Goal: Answer question/provide support: Share knowledge or assist other users

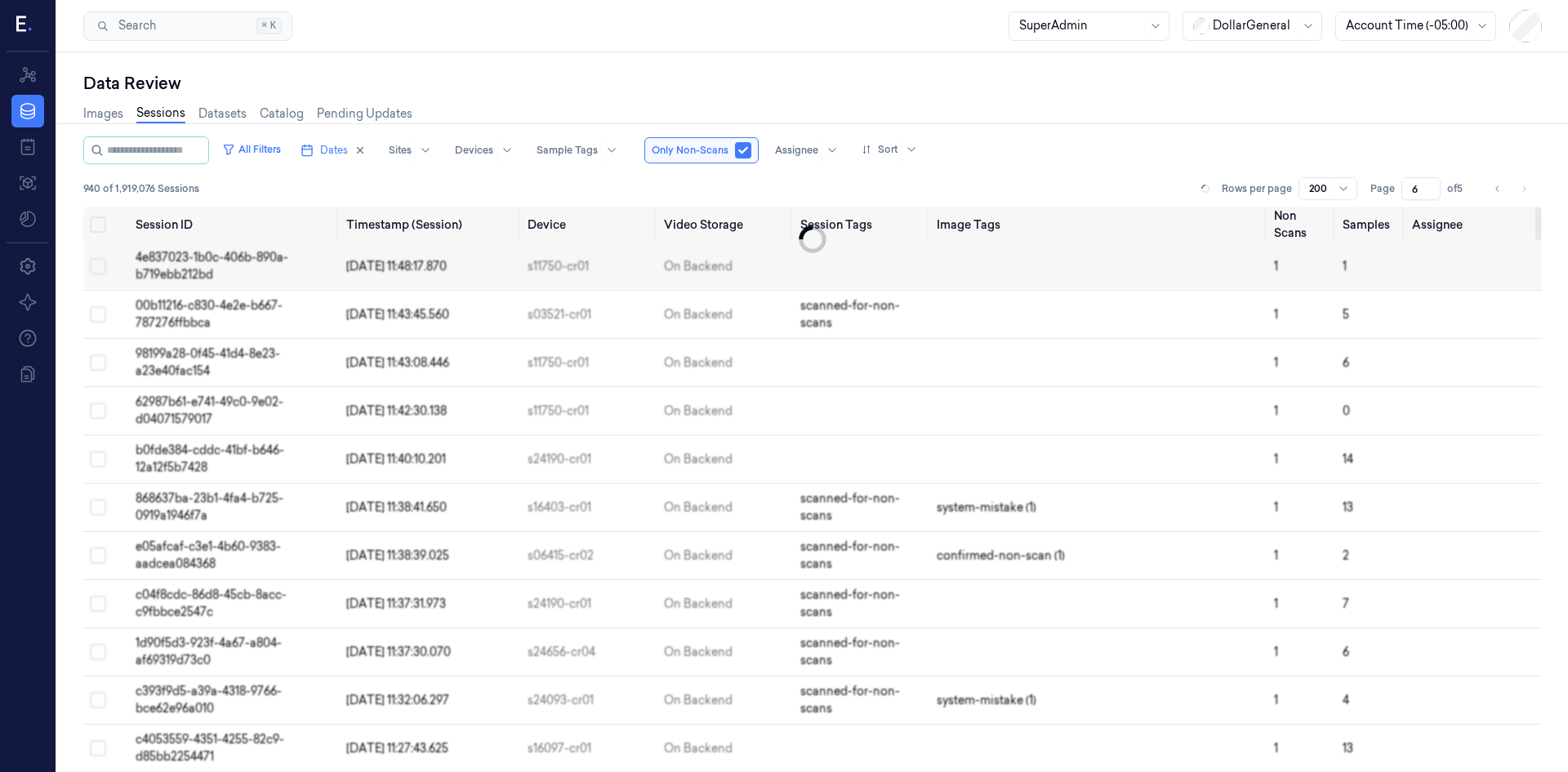
click at [1025, 189] on div "940 of 1,919,076 Sessions Rows per page 200 Page 6 of 5" at bounding box center [813, 188] width 1459 height 23
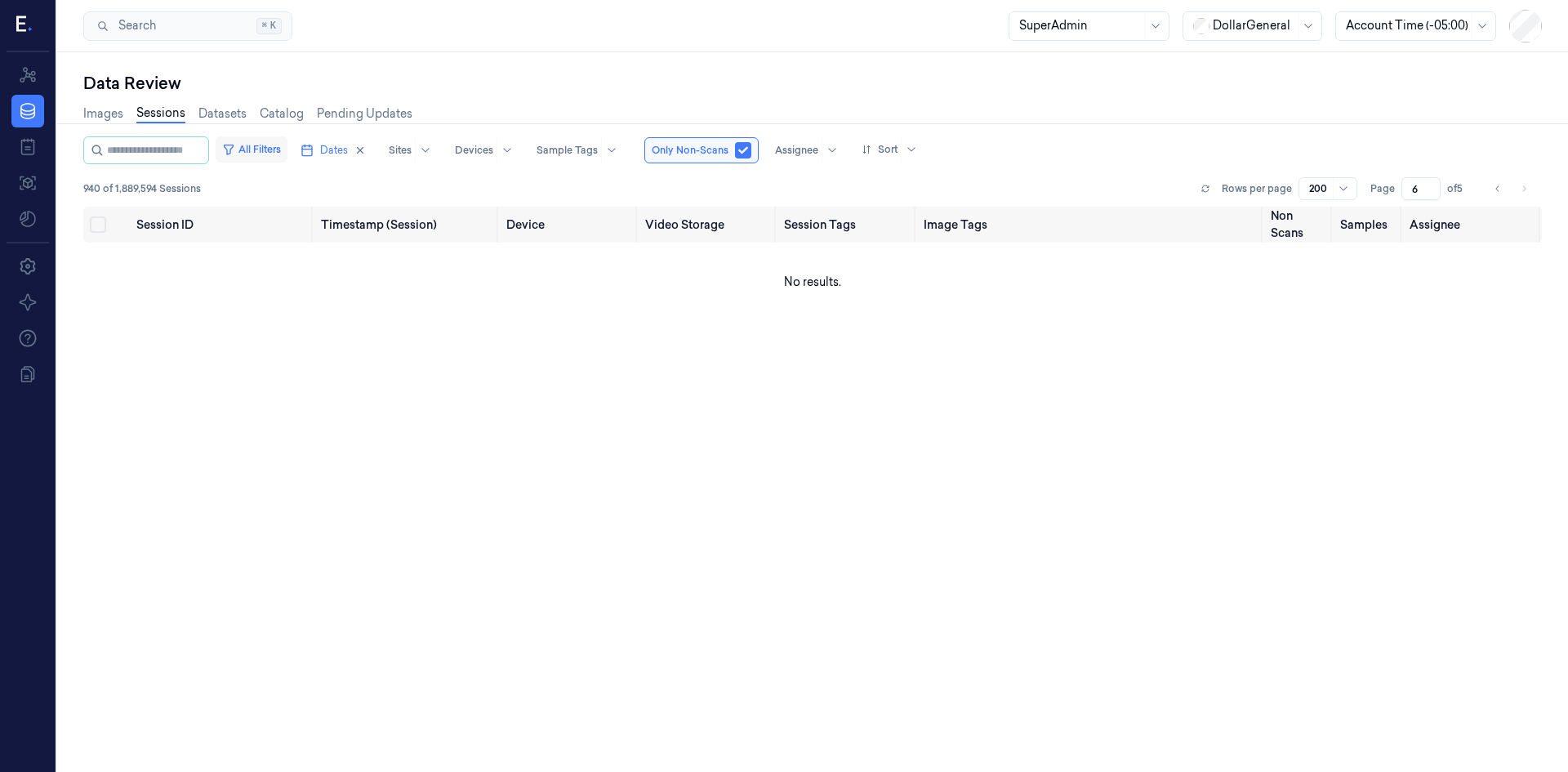
click at [287, 156] on button "All Filters" at bounding box center [251, 150] width 72 height 26
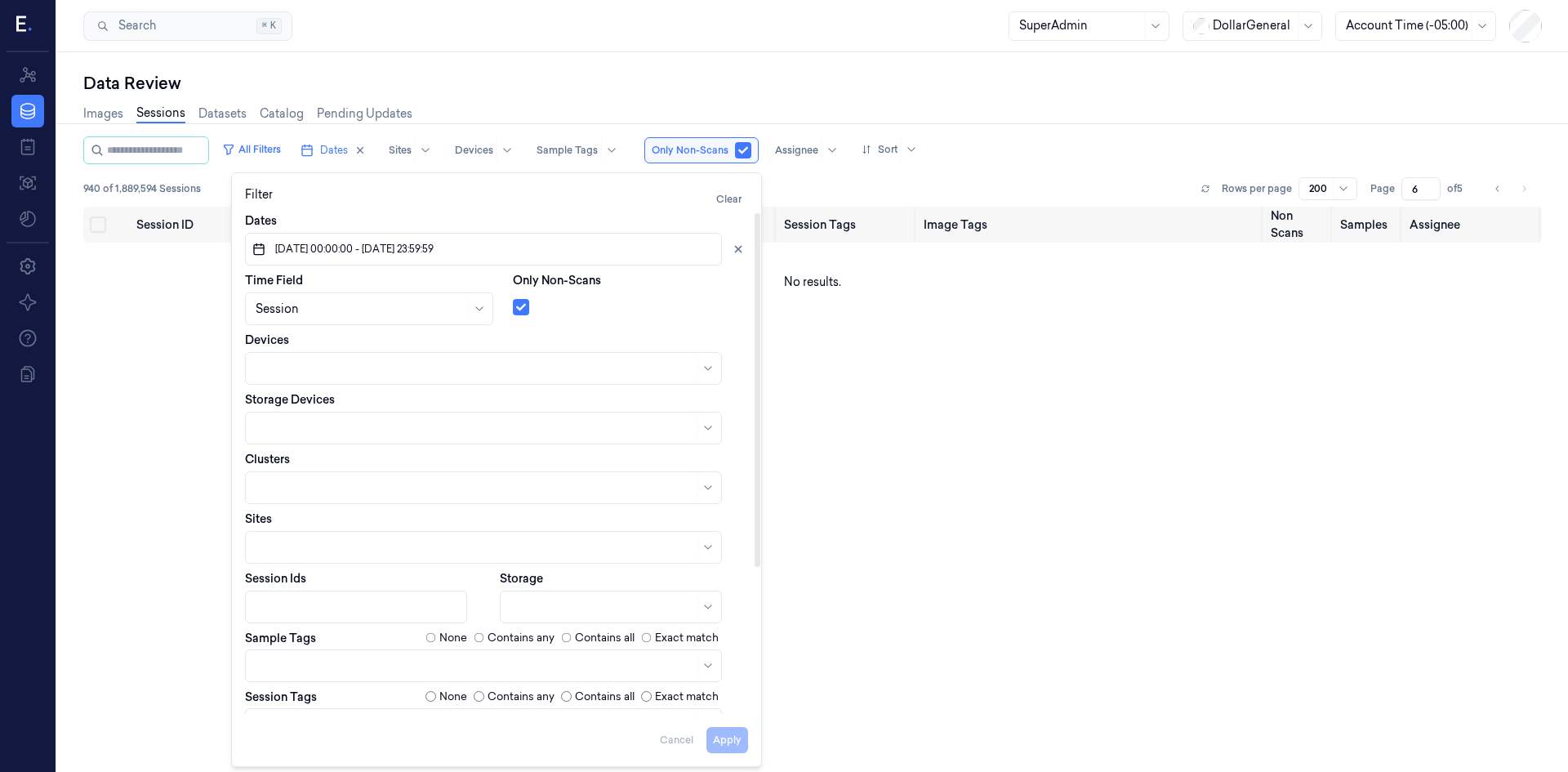
click at [819, 366] on div "Session ID Timestamp (Session) Device Video Storage Session Tags Image Tags Non…" at bounding box center [813, 483] width 1459 height 553
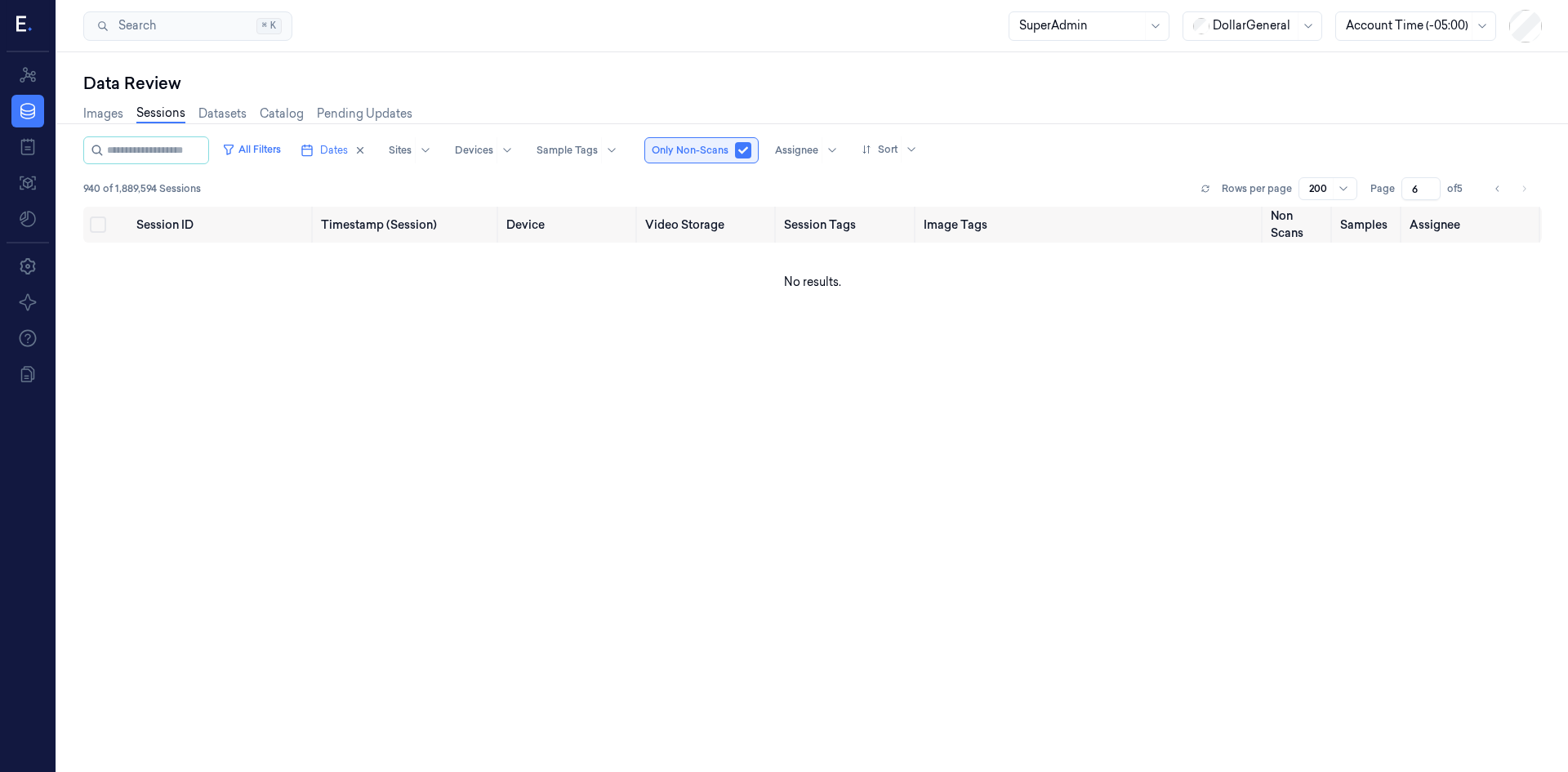
click at [751, 147] on button "button" at bounding box center [743, 151] width 17 height 17
click at [751, 146] on button "button" at bounding box center [743, 151] width 17 height 17
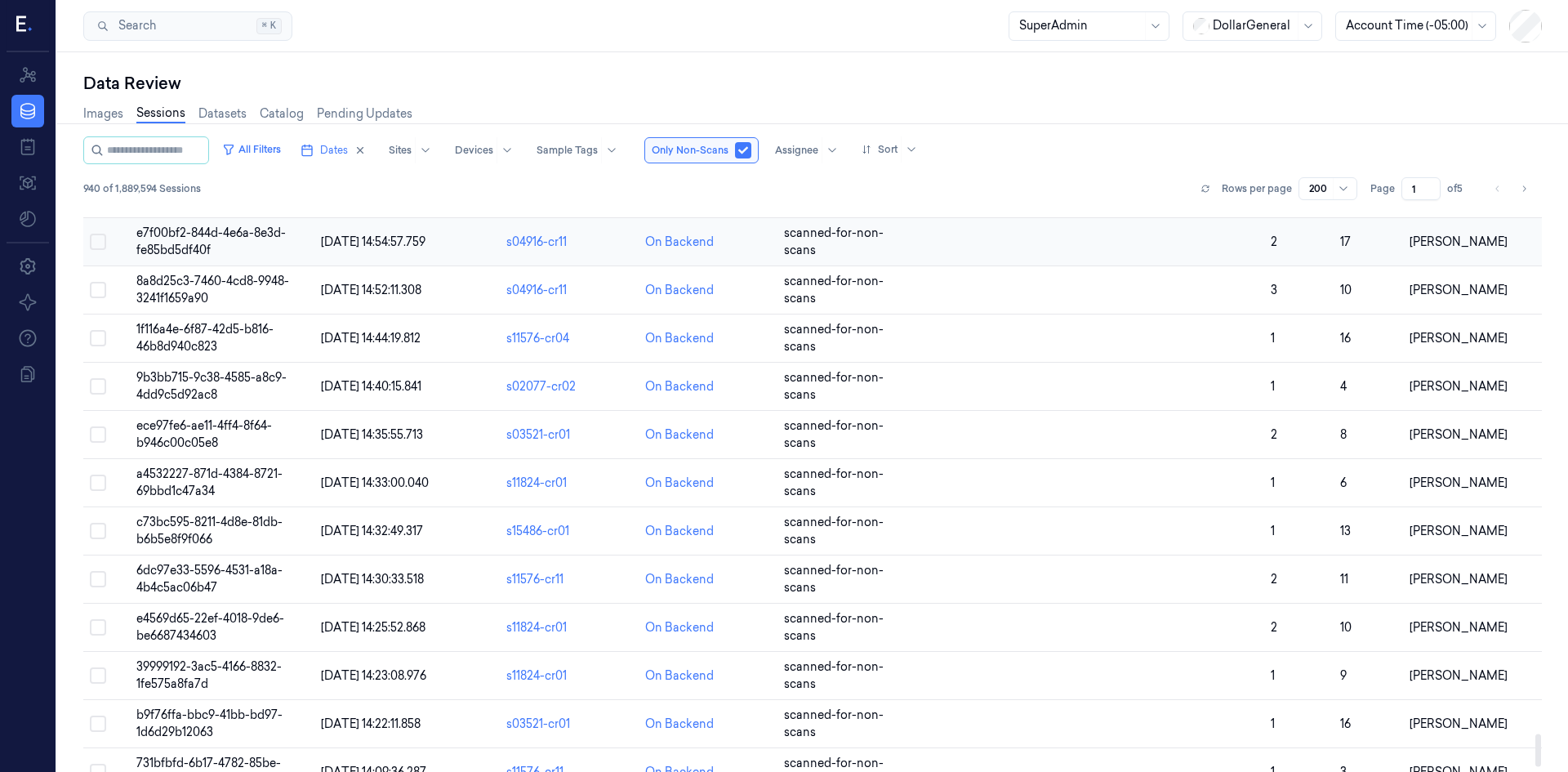
scroll to position [9124, 0]
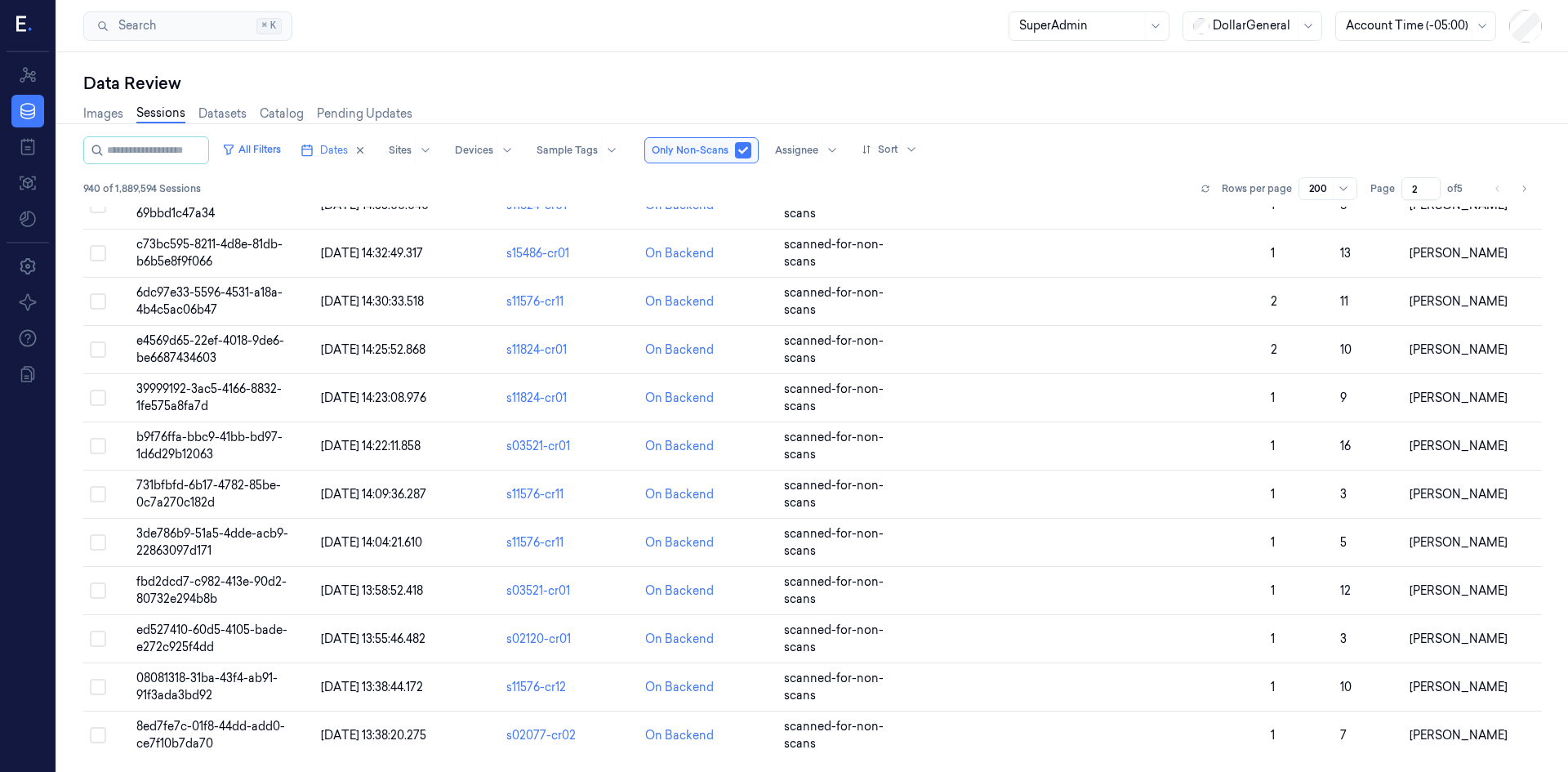
click at [1429, 185] on input "2" at bounding box center [1420, 188] width 39 height 23
click at [1429, 185] on input "3" at bounding box center [1420, 188] width 39 height 23
click at [1429, 185] on input "4" at bounding box center [1420, 188] width 39 height 23
click at [1429, 185] on input "5" at bounding box center [1420, 188] width 39 height 23
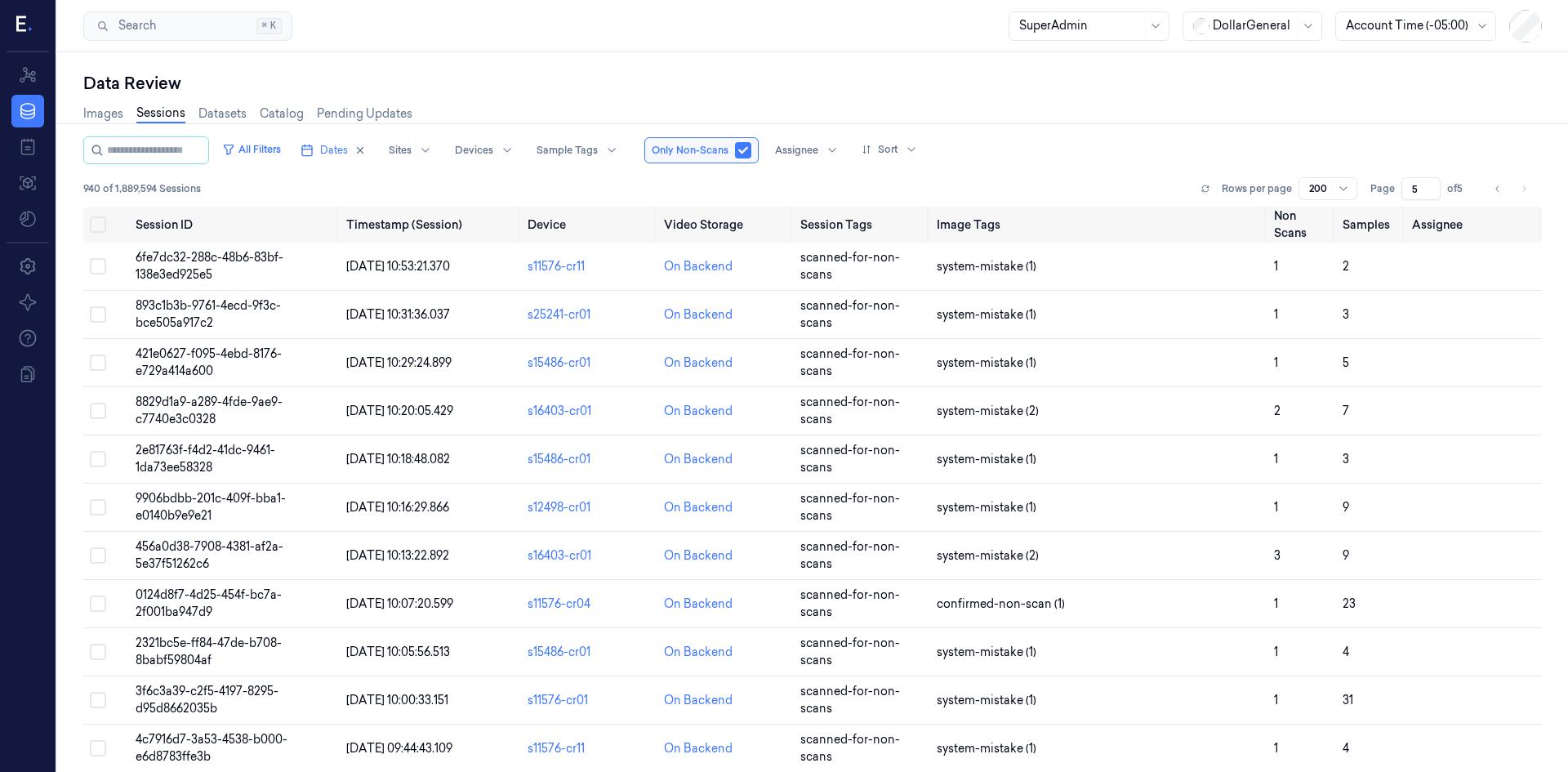
click at [1429, 185] on input "5" at bounding box center [1420, 188] width 39 height 23
click at [1105, 173] on div "All Filters Dates Sites Devices Sample Tags Only Non-Scans Assignee Sort 940 of…" at bounding box center [813, 172] width 1459 height 71
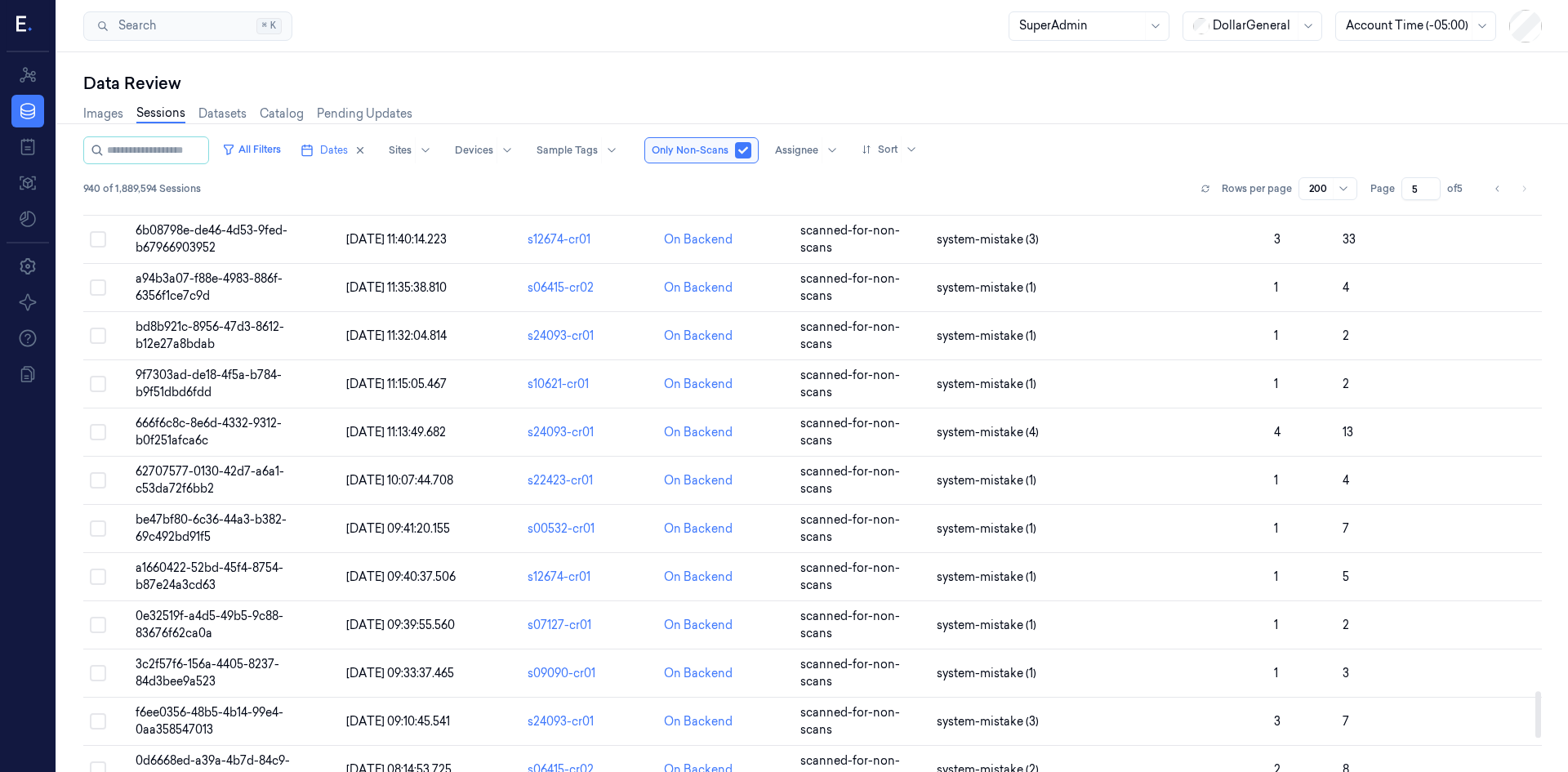
scroll to position [6231, 0]
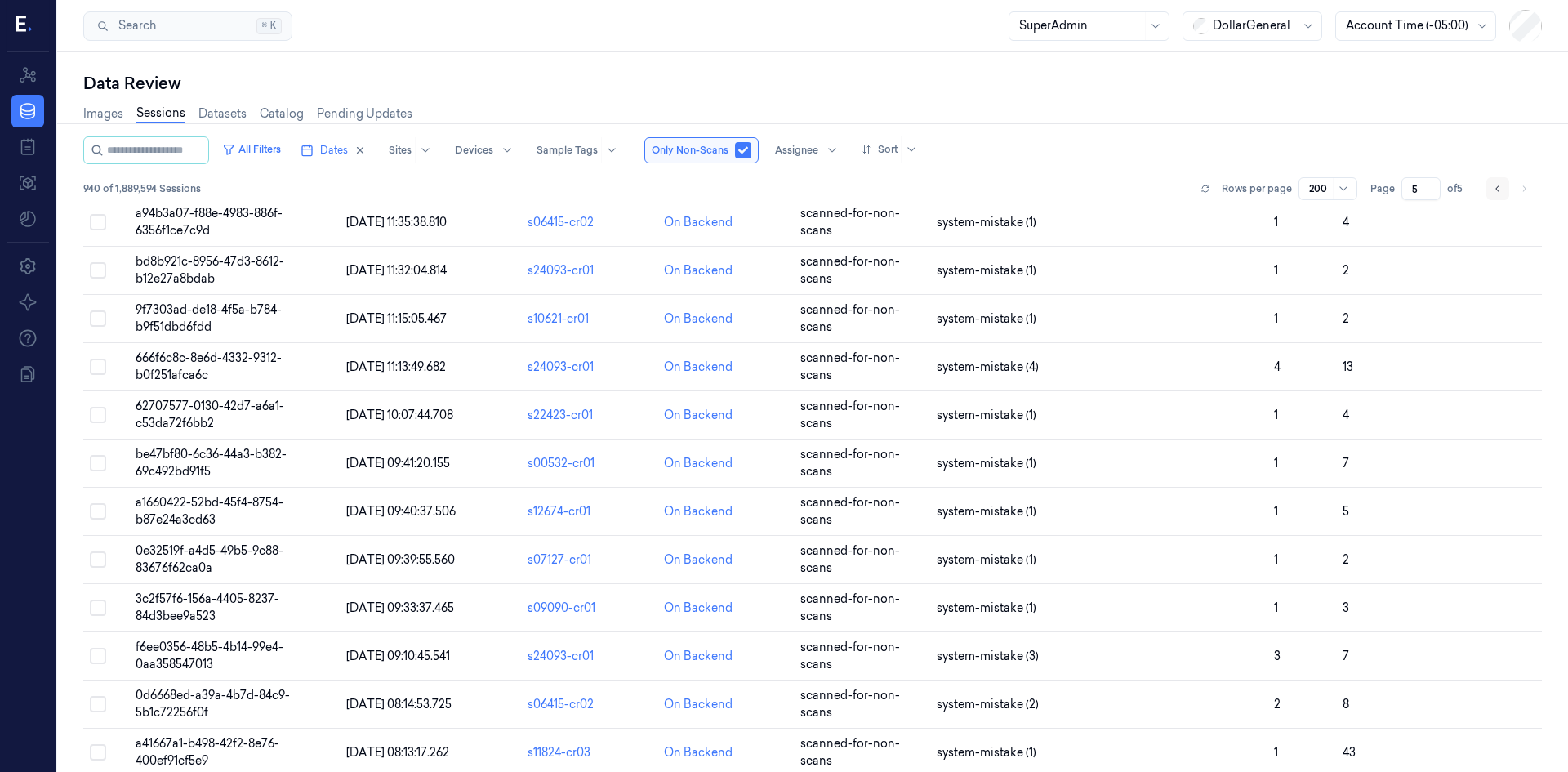
click at [1492, 186] on button "Go to previous page" at bounding box center [1497, 188] width 23 height 23
type input "4"
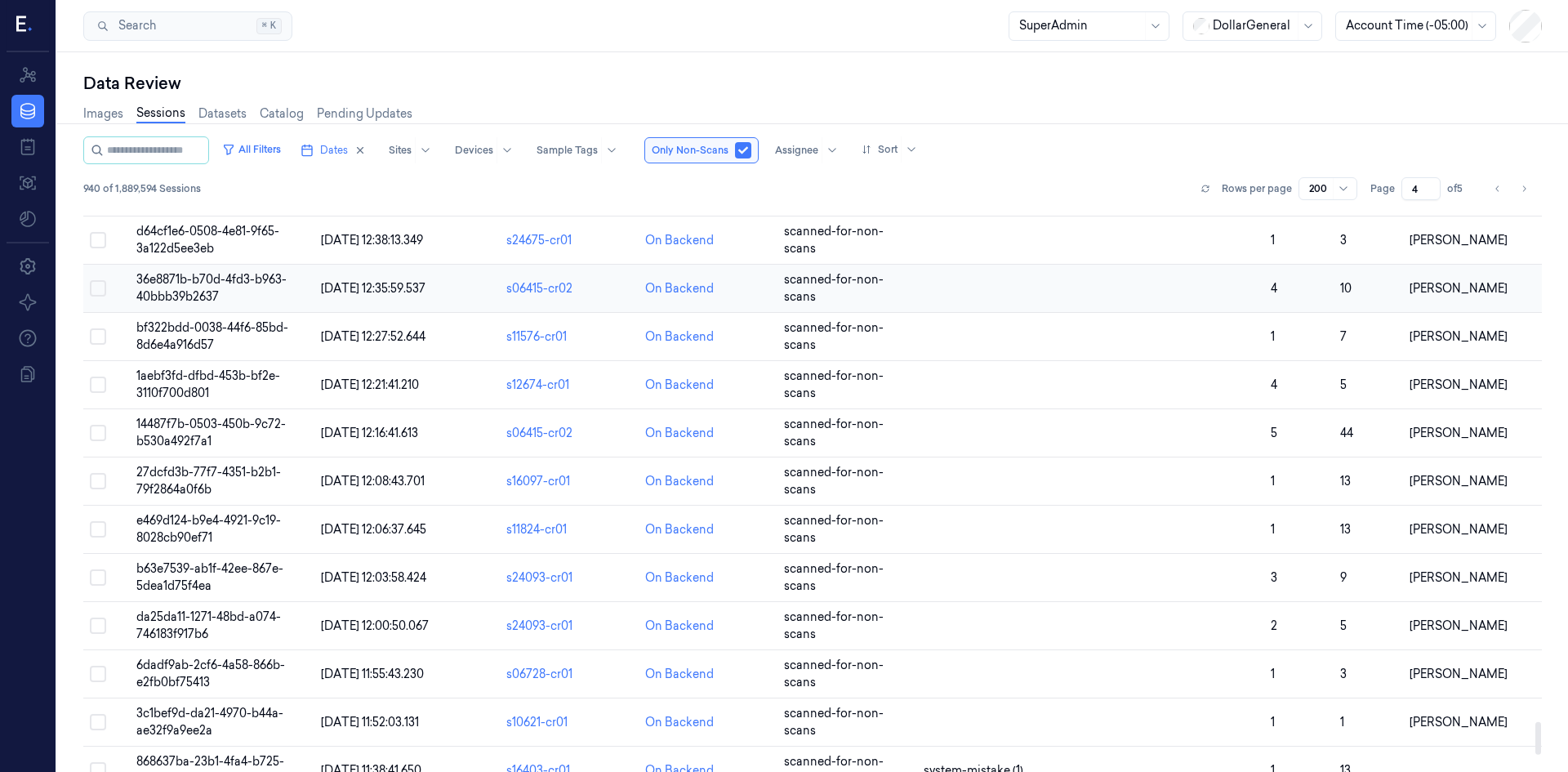
scroll to position [8797, 0]
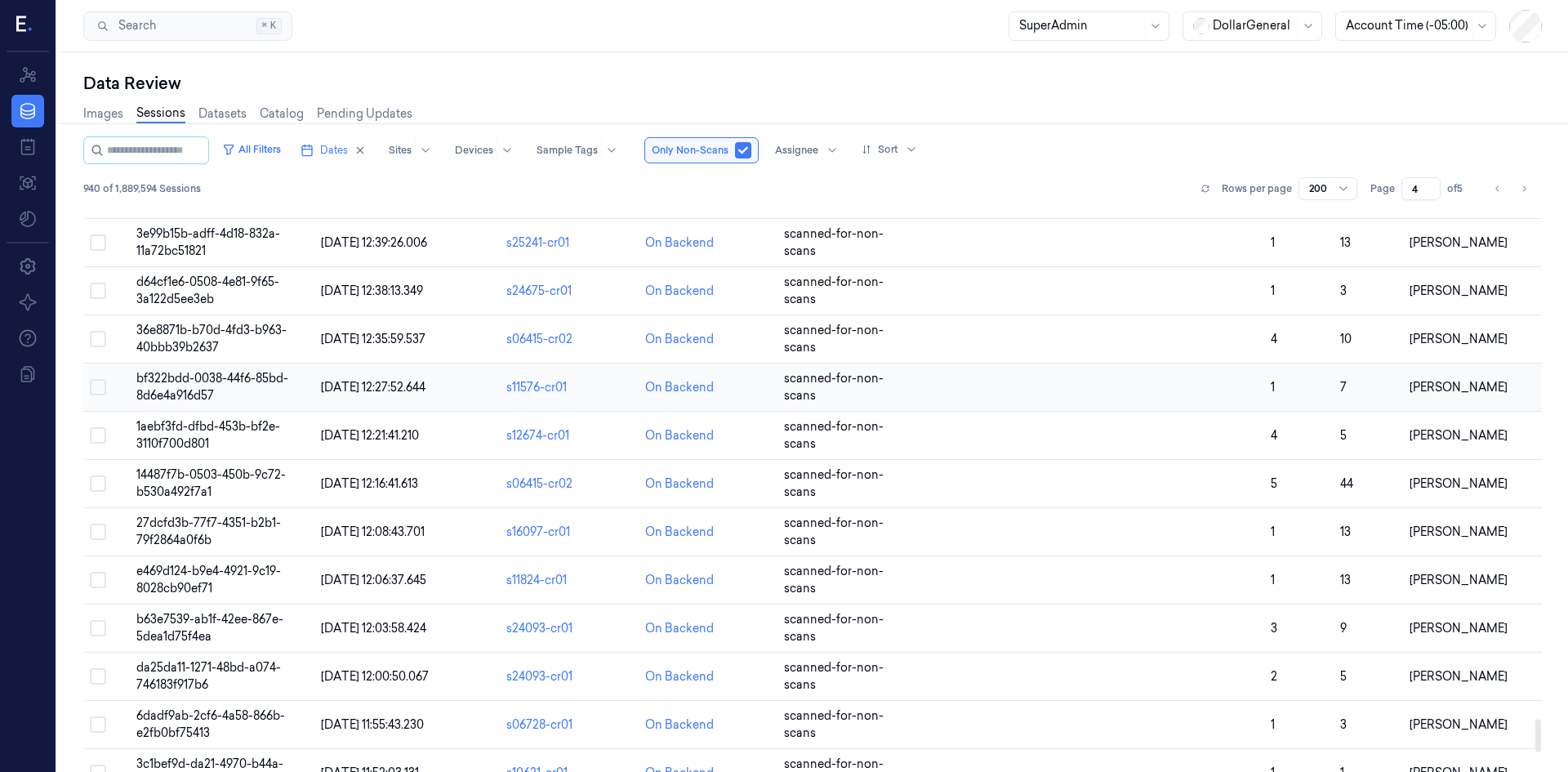
click at [251, 377] on span "bf322bdd-0038-44f6-85bd-8d6e4a916d57" at bounding box center [213, 386] width 152 height 32
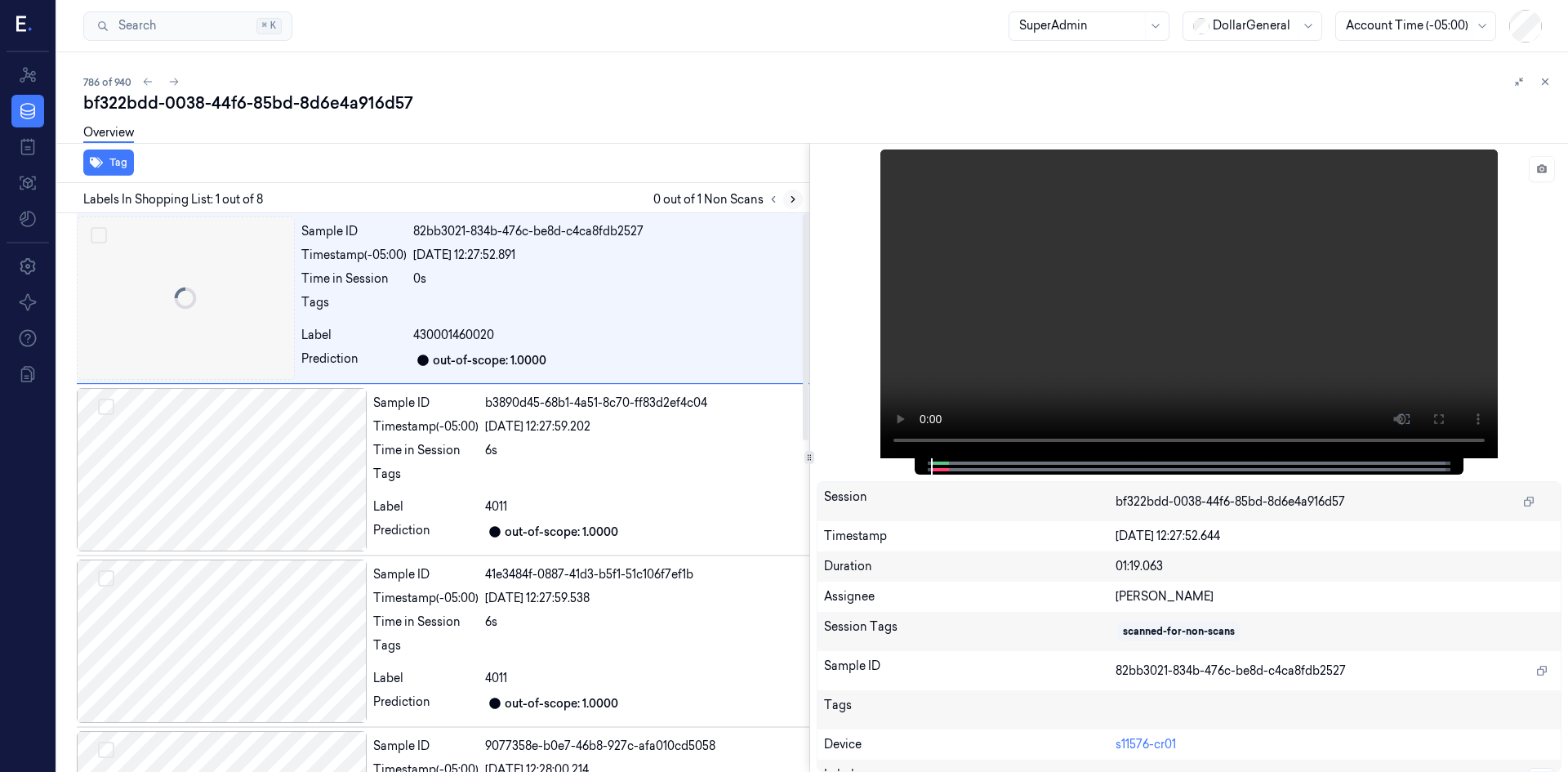
click at [795, 199] on icon at bounding box center [793, 199] width 11 height 11
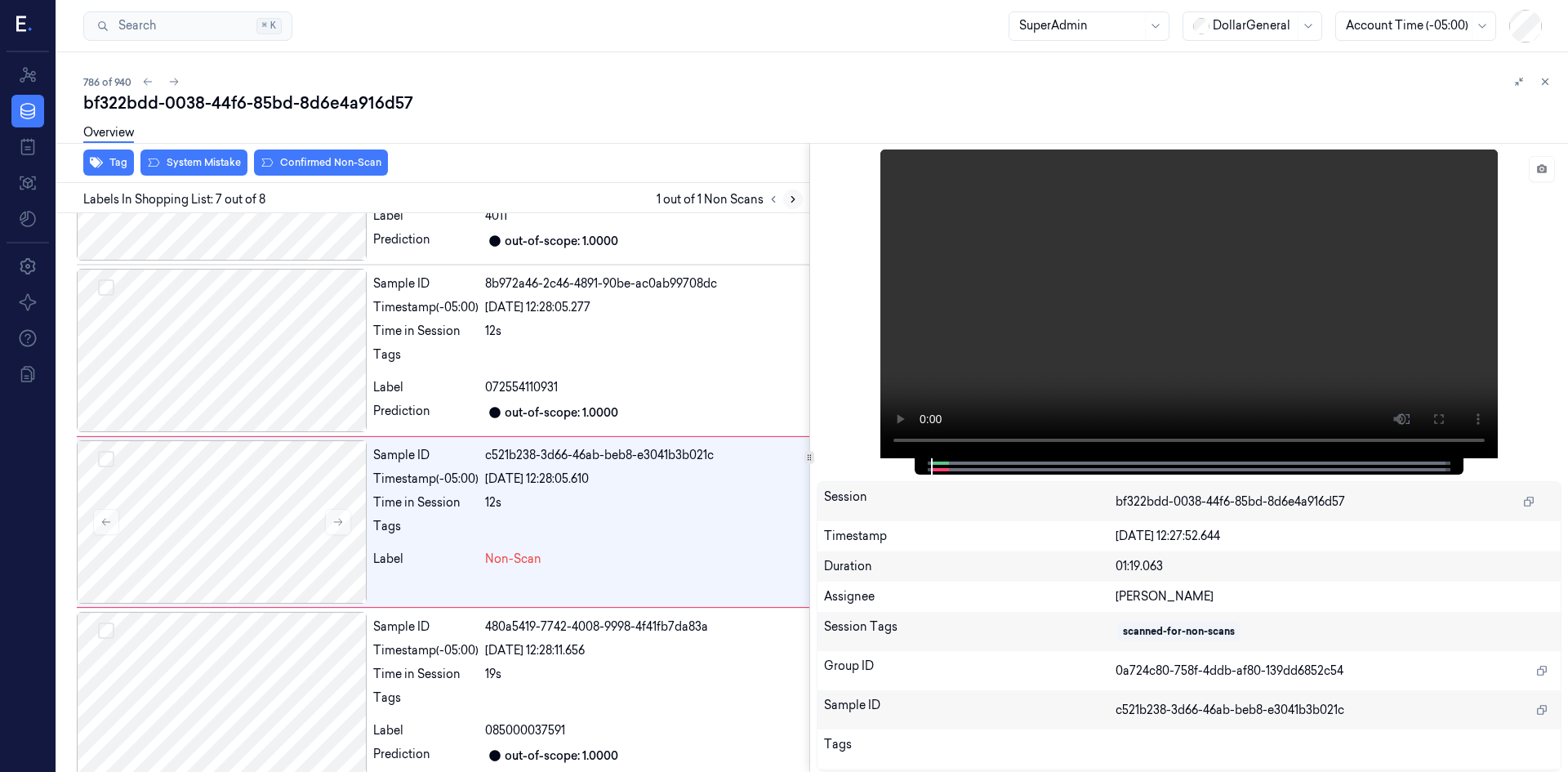
scroll to position [819, 0]
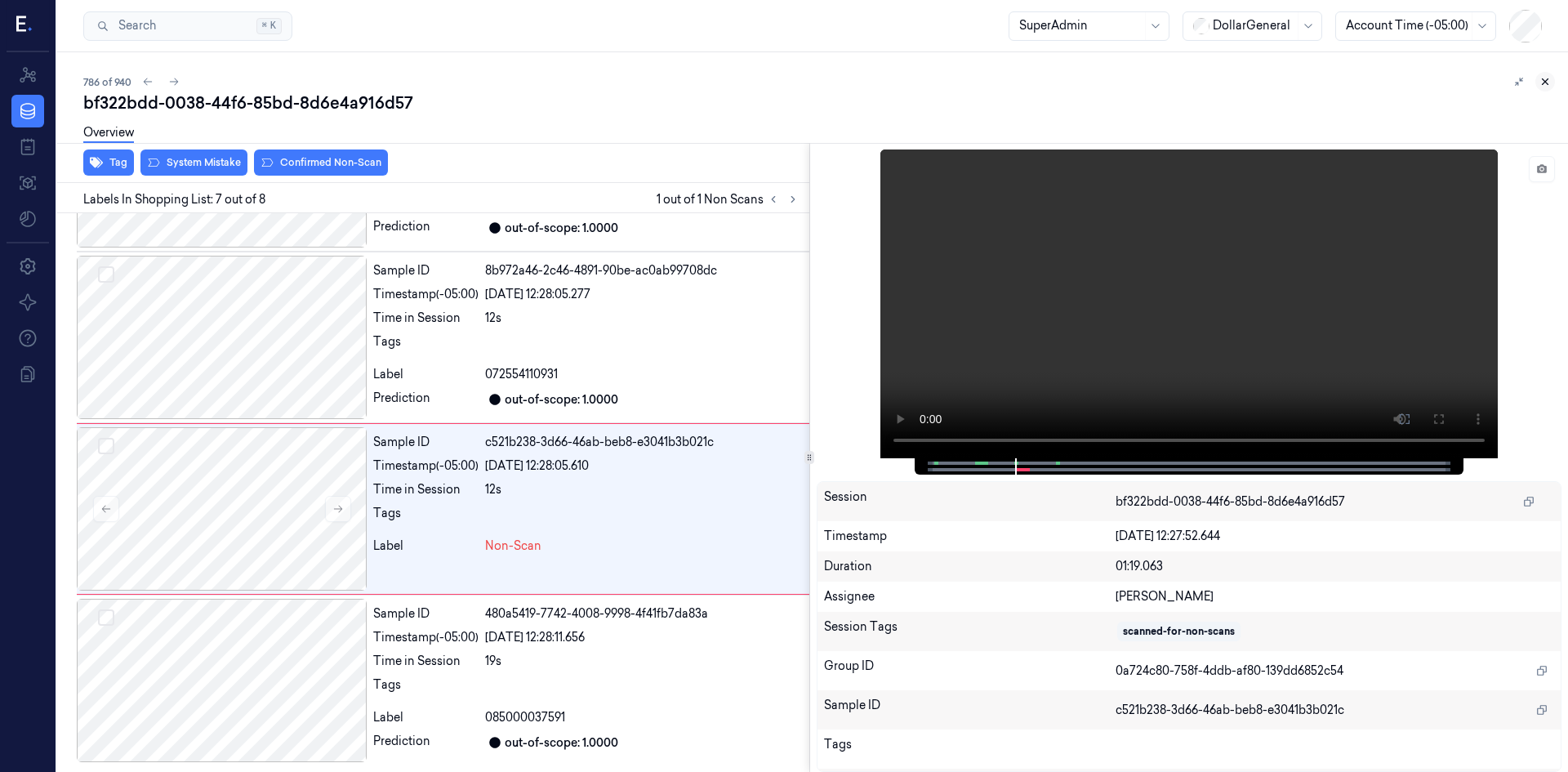
click at [1548, 80] on icon at bounding box center [1545, 82] width 11 height 11
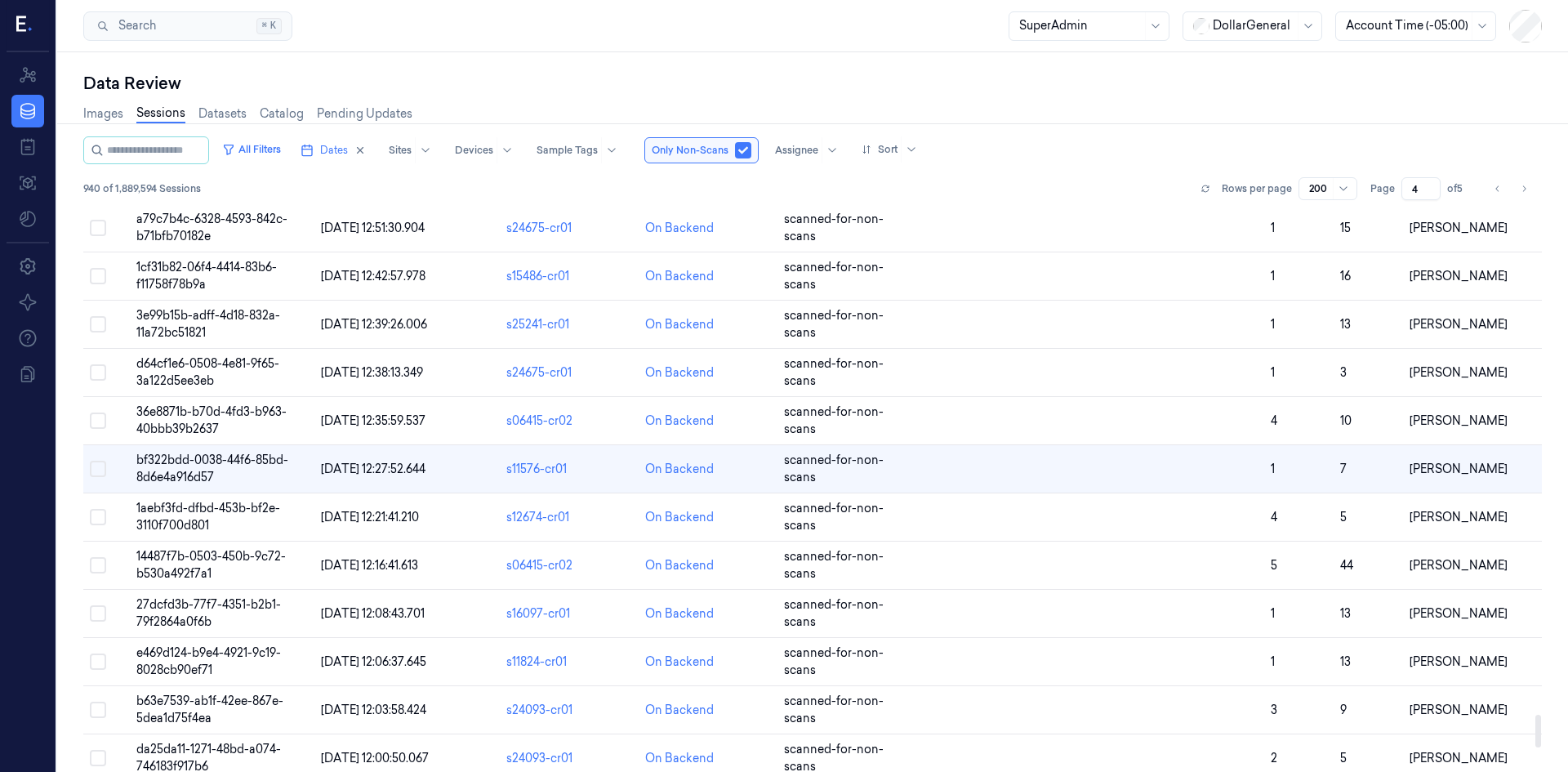
scroll to position [9124, 0]
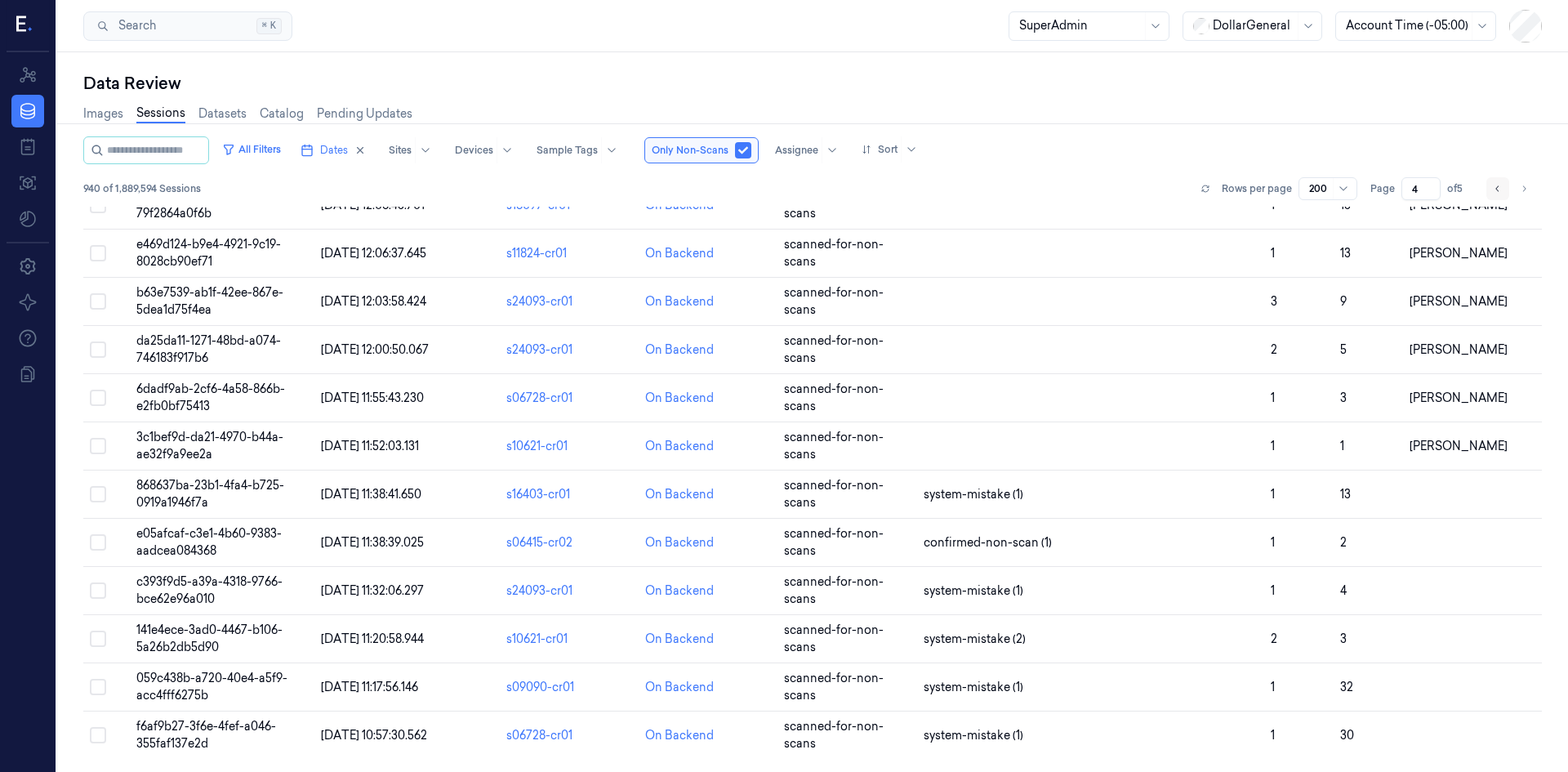
click at [1489, 187] on button "Go to previous page" at bounding box center [1497, 188] width 23 height 23
type input "3"
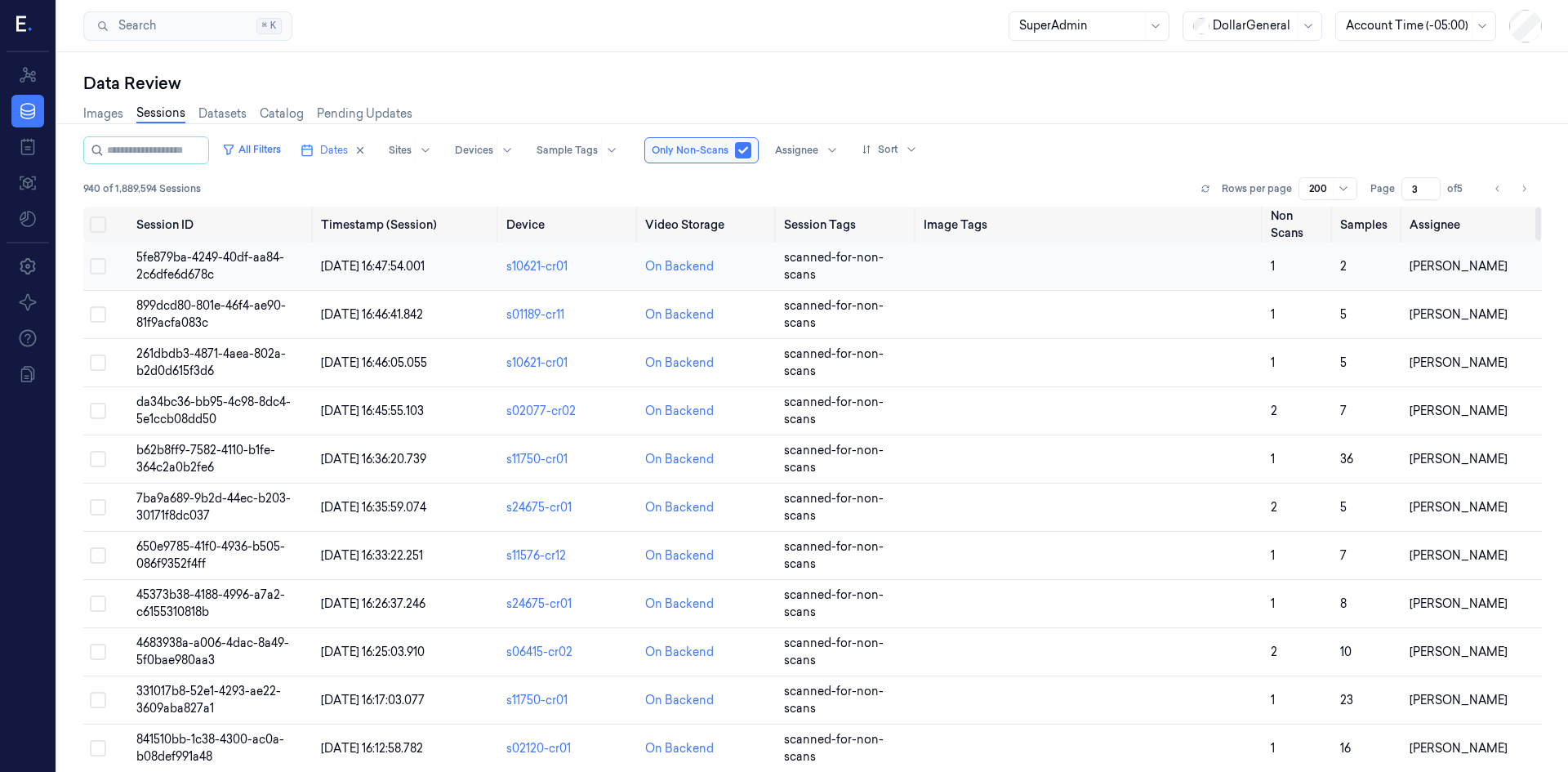
click at [226, 260] on span "5fe879ba-4249-40df-aa84-2c6dfe6d678c" at bounding box center [210, 265] width 148 height 32
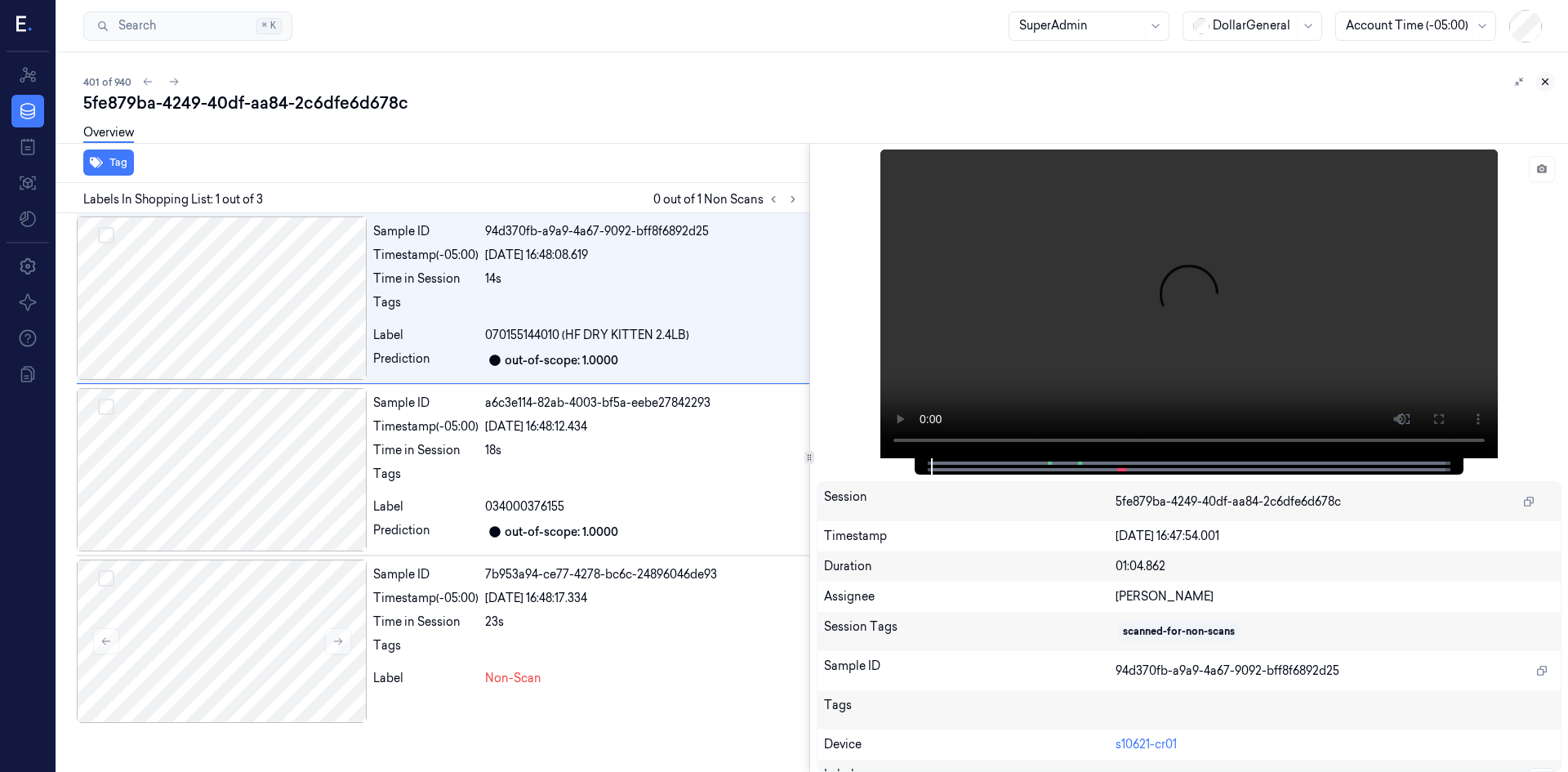
click at [1540, 82] on icon at bounding box center [1545, 82] width 11 height 11
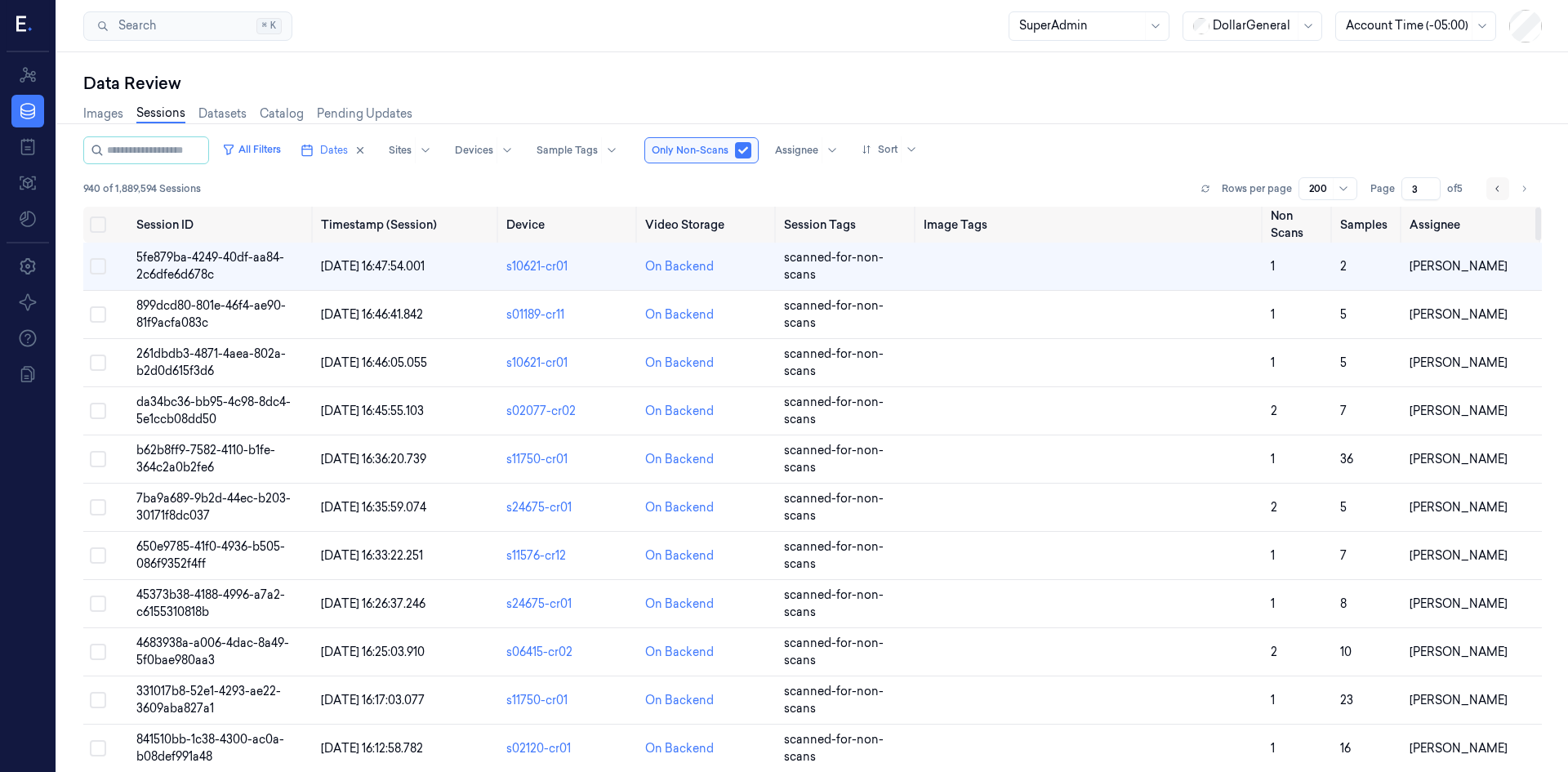
click at [1502, 179] on button "Go to previous page" at bounding box center [1497, 188] width 23 height 23
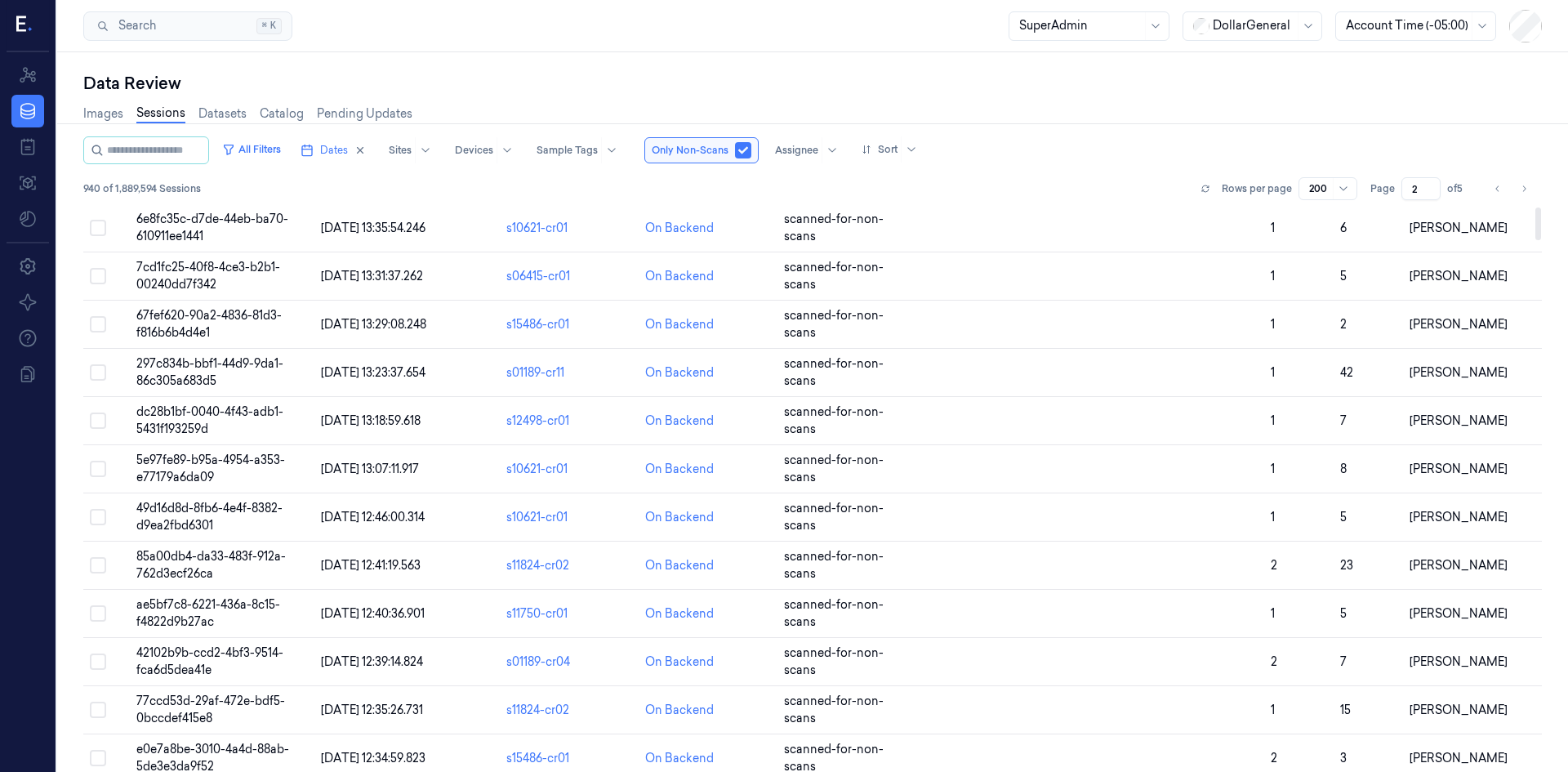
scroll to position [82, 0]
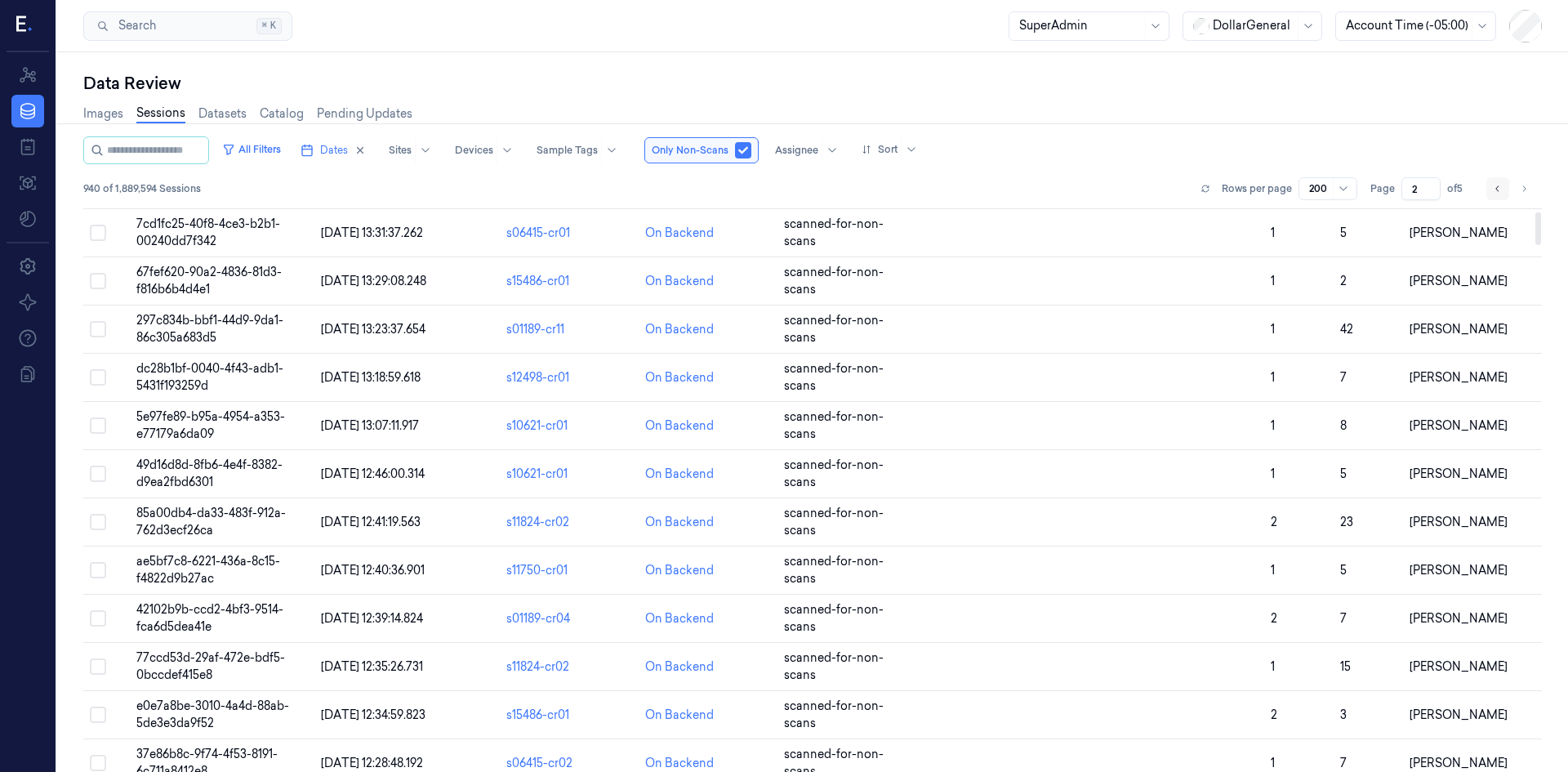
click at [1503, 184] on button "Go to previous page" at bounding box center [1497, 188] width 23 height 23
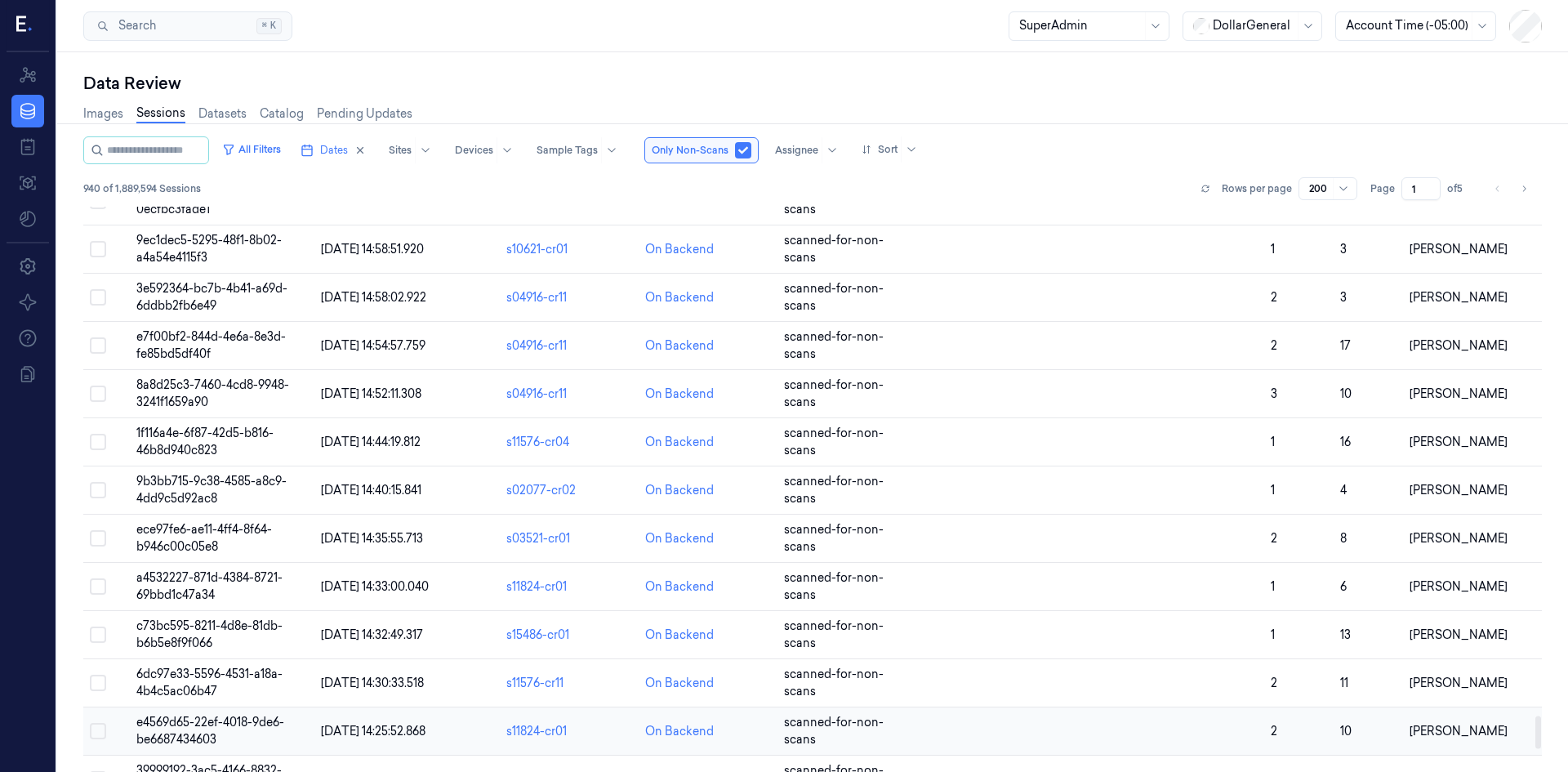
scroll to position [9124, 0]
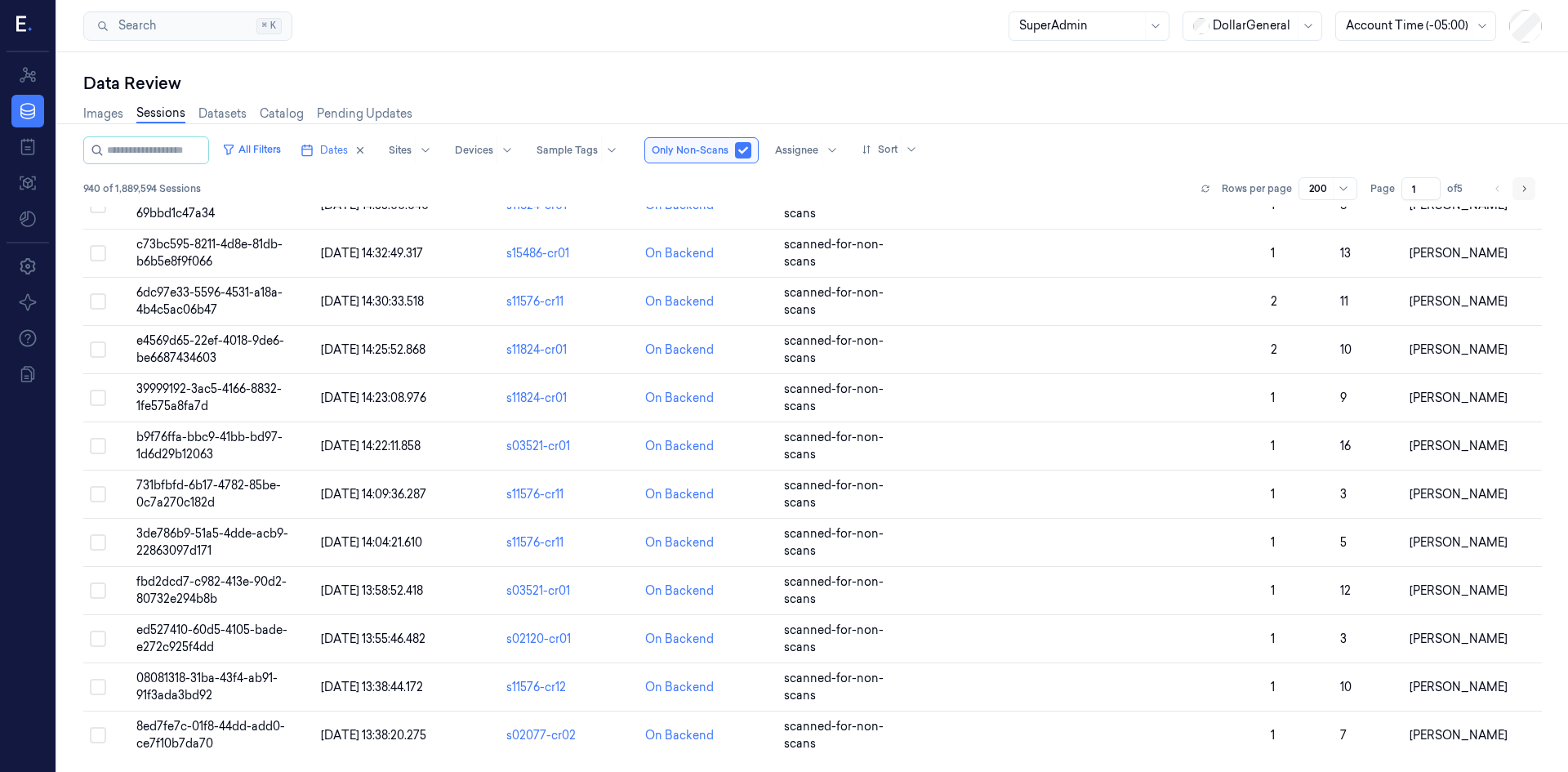
click at [1521, 191] on icon "Go to next page" at bounding box center [1523, 188] width 10 height 13
type input "2"
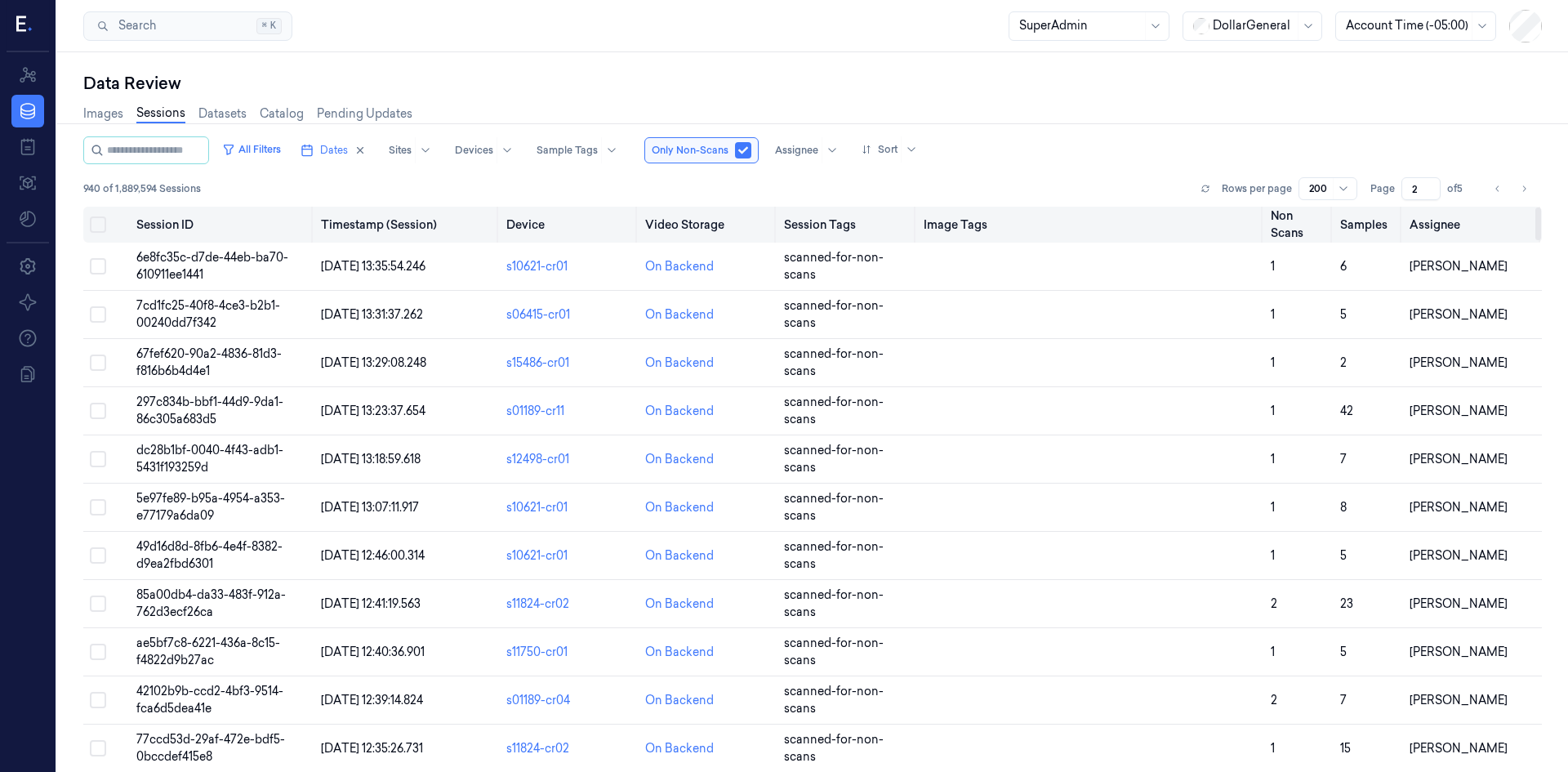
click at [96, 218] on button "Select all" at bounding box center [98, 225] width 17 height 17
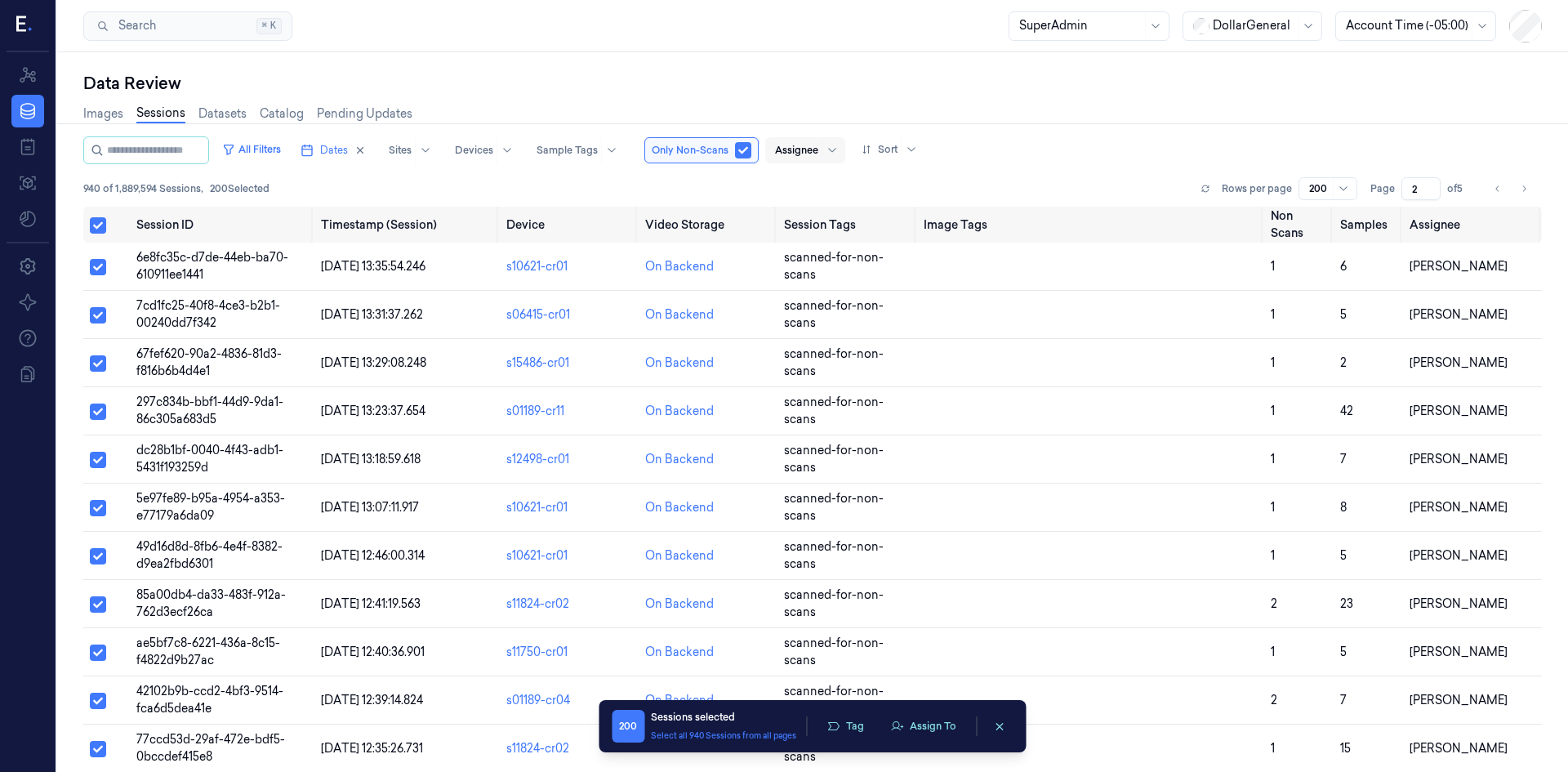
click at [806, 148] on div at bounding box center [796, 151] width 43 height 15
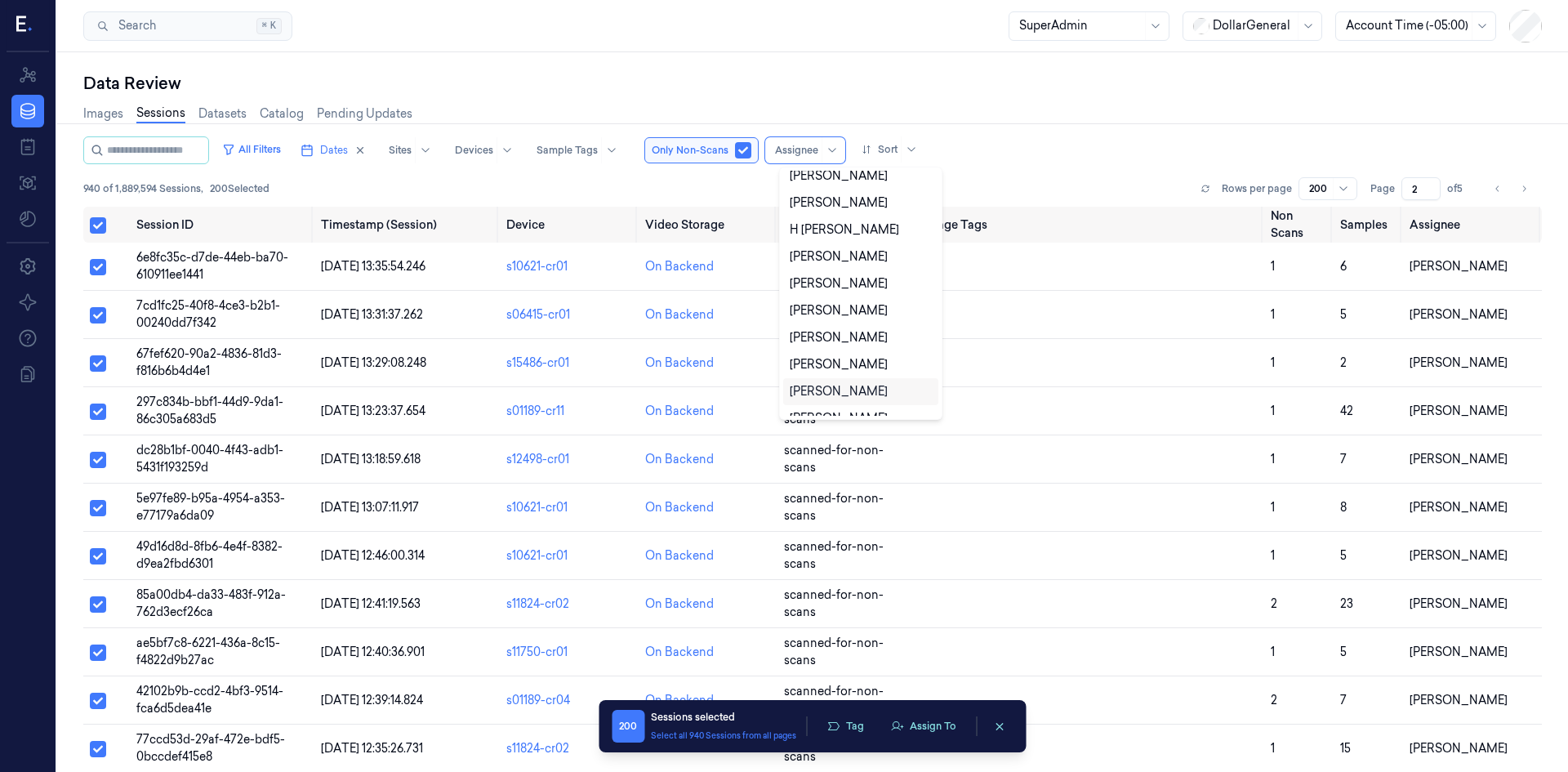
scroll to position [1588, 0]
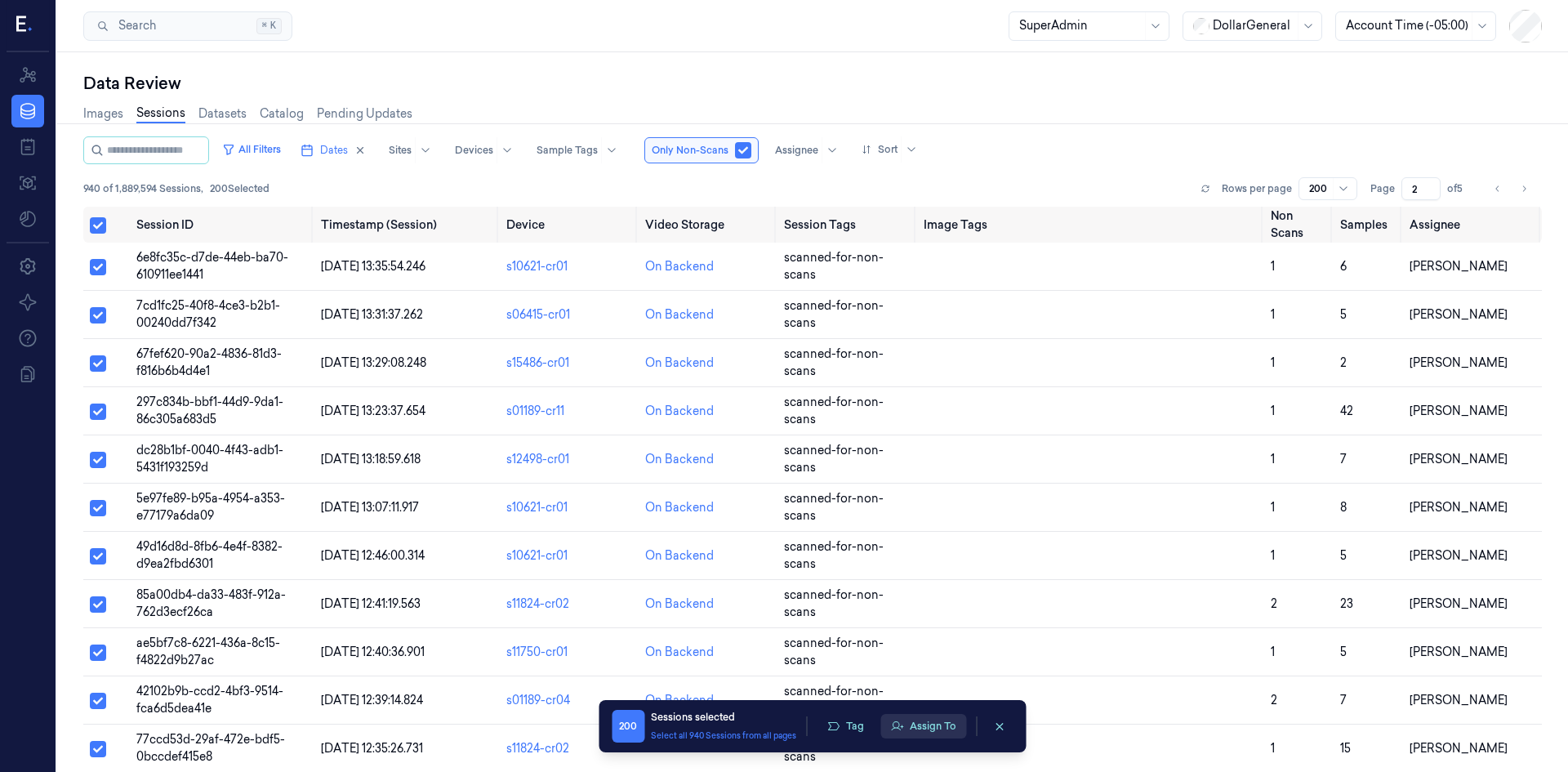
click at [942, 730] on button "Assign To" at bounding box center [922, 726] width 85 height 25
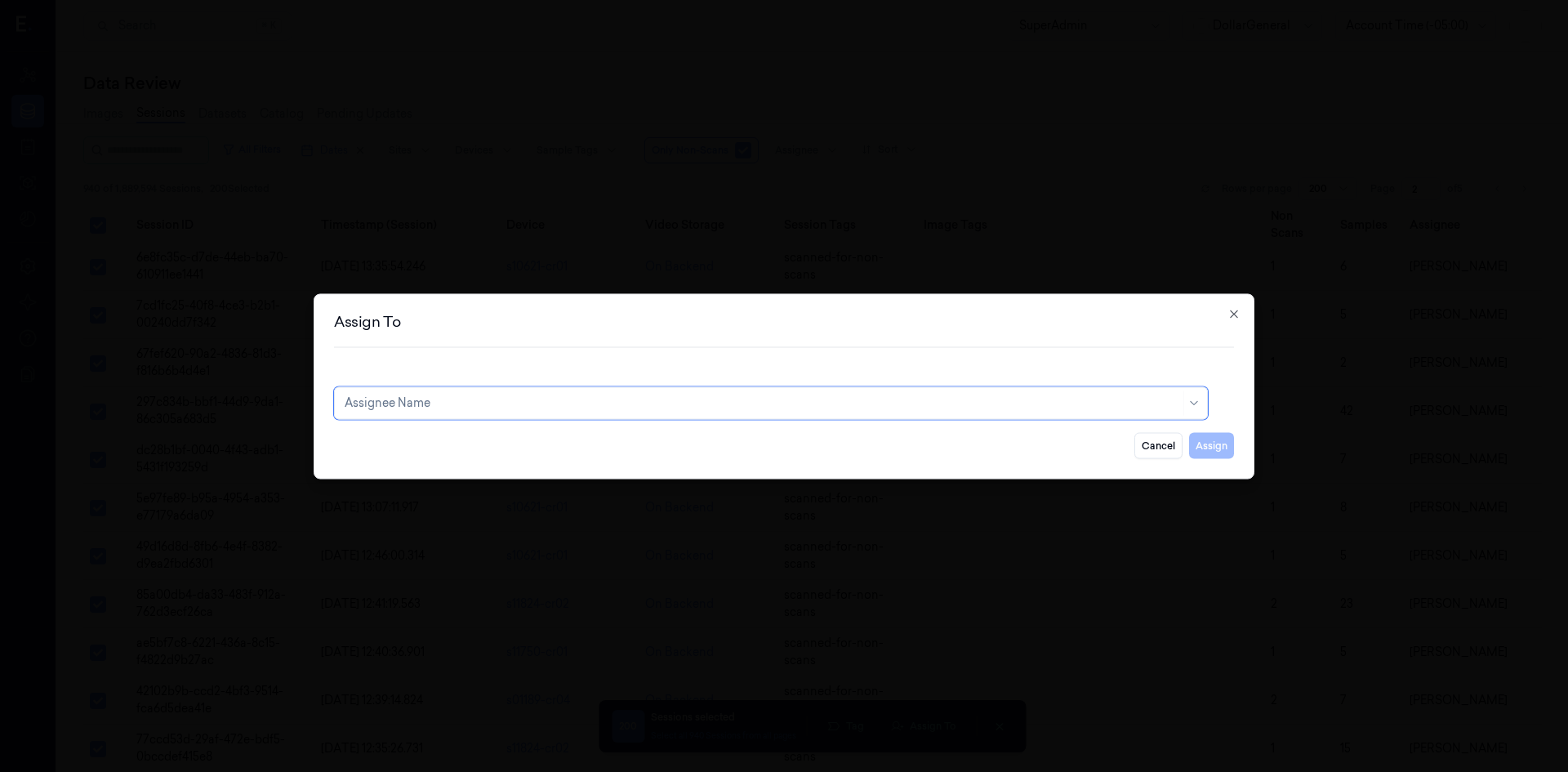
click at [751, 407] on div at bounding box center [762, 403] width 835 height 17
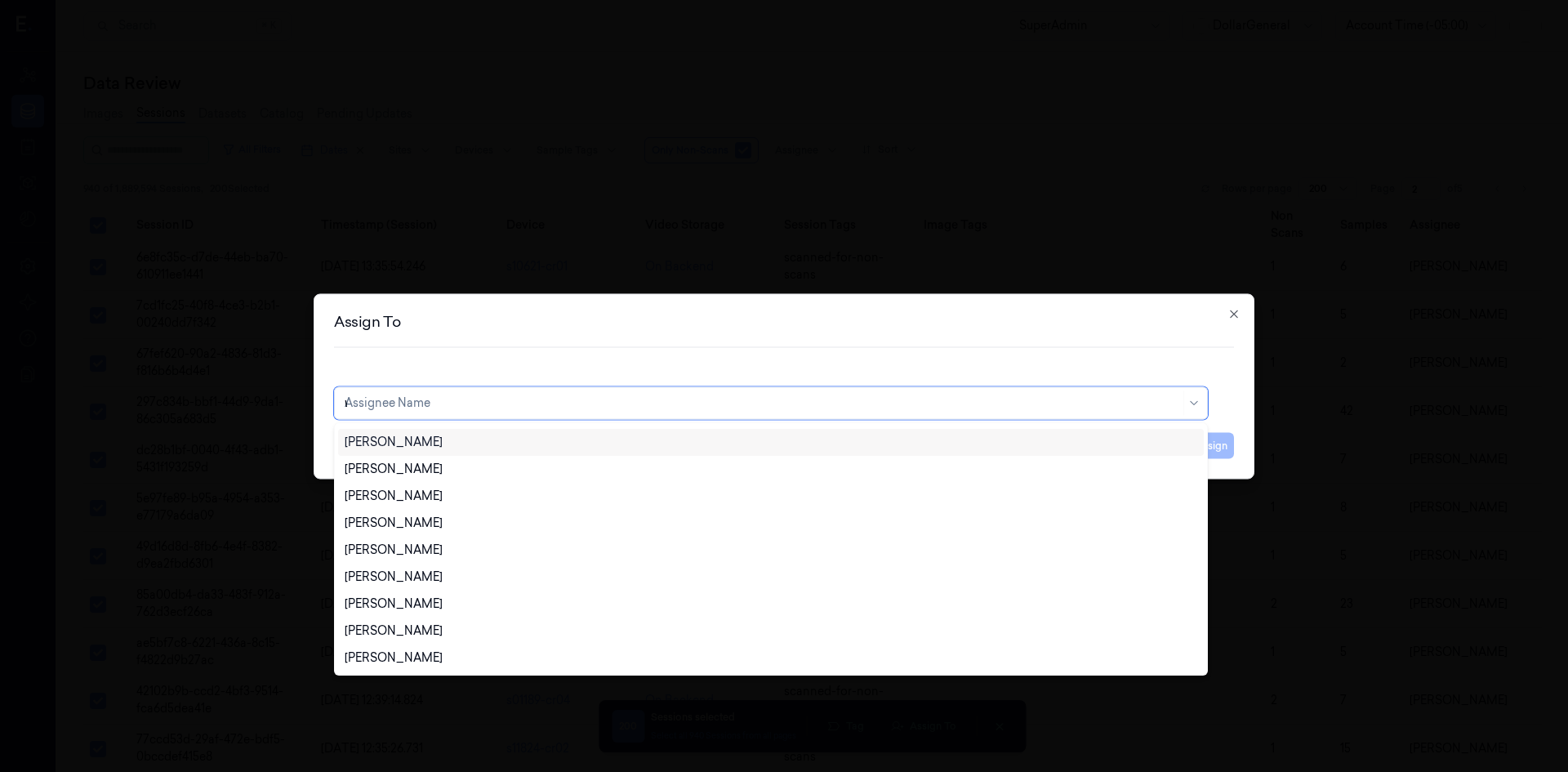
scroll to position [0, 0]
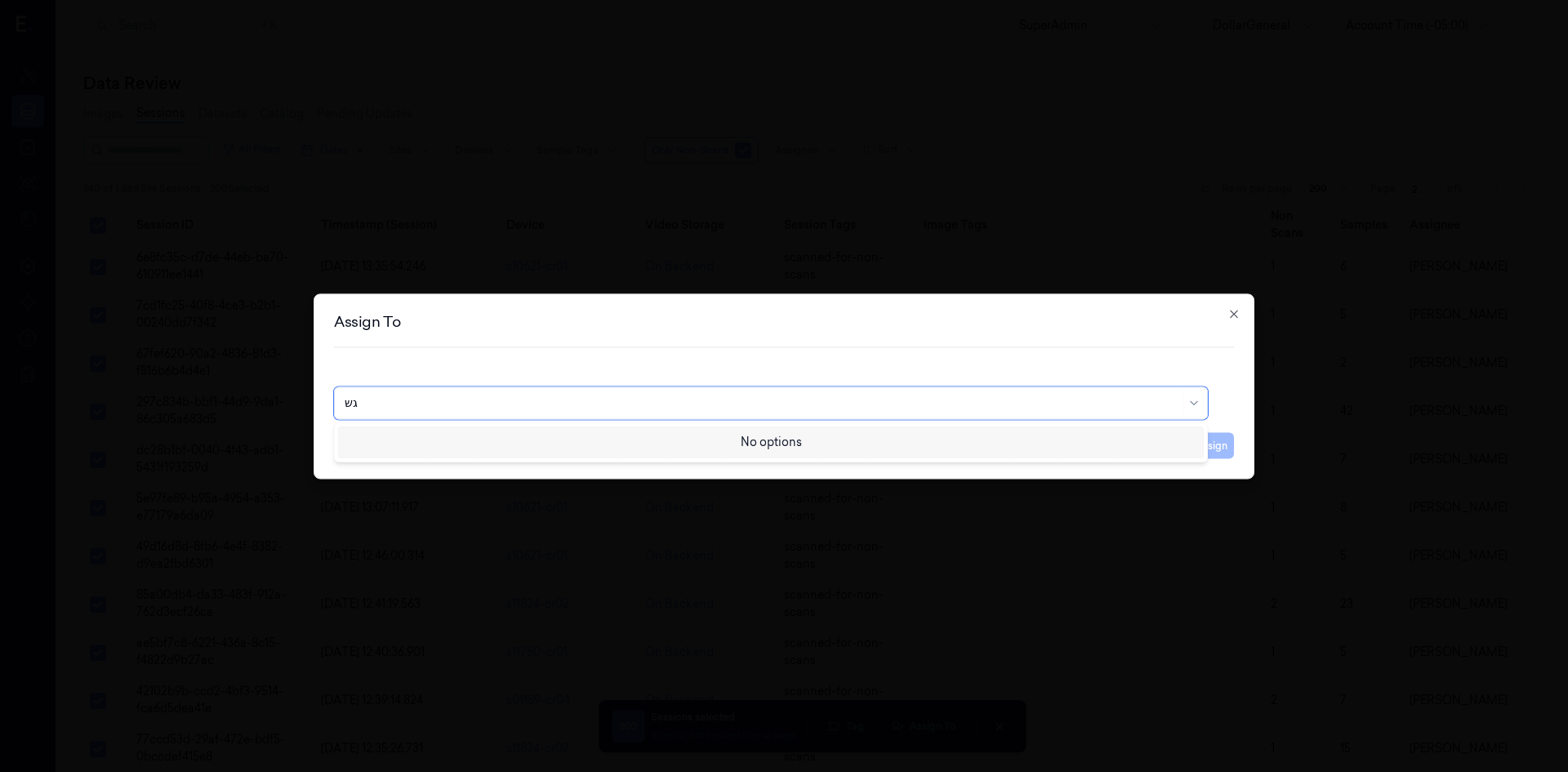
type input "ג"
type input "d"
type input "D"
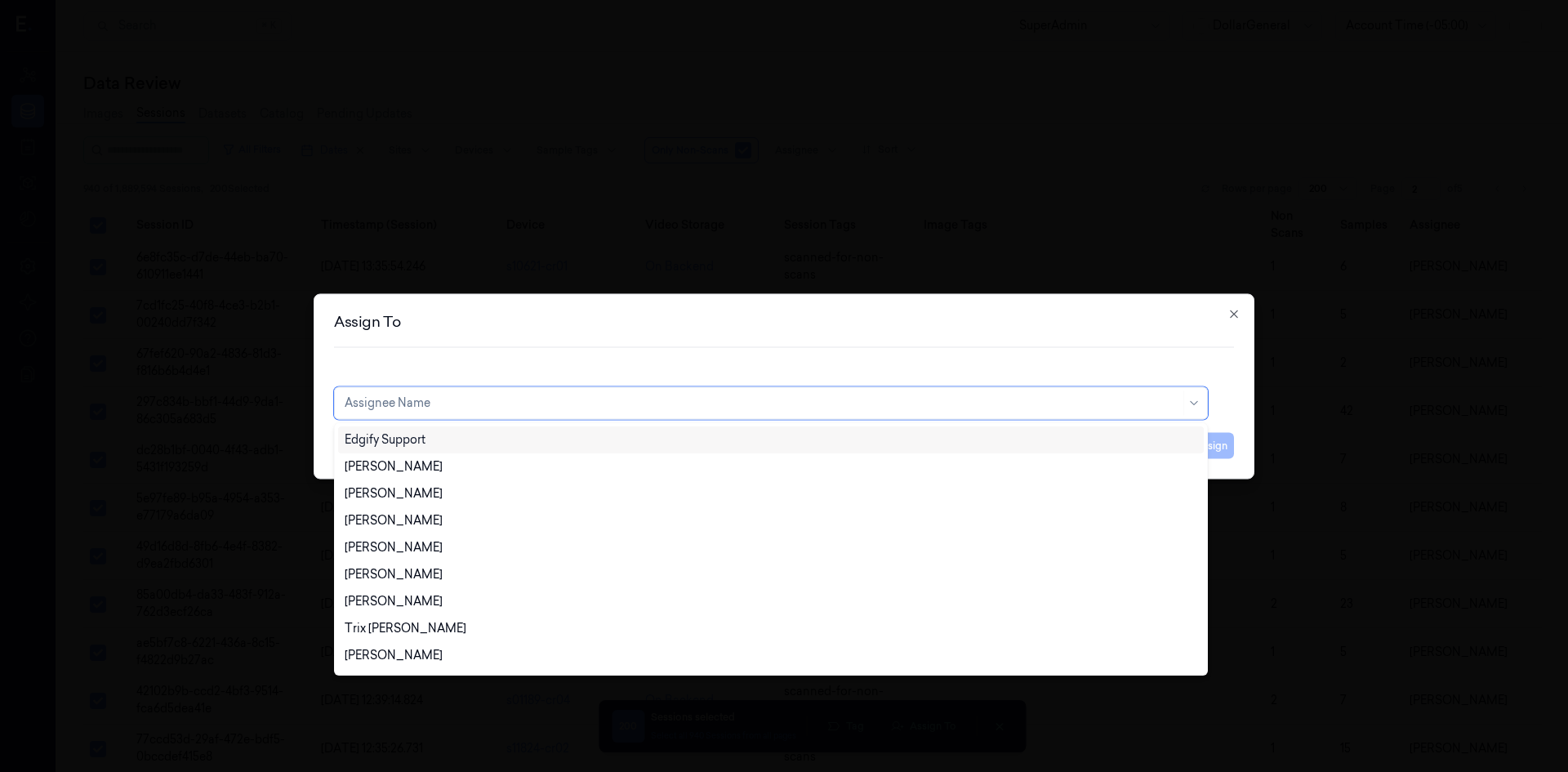
click at [735, 243] on div at bounding box center [784, 386] width 1568 height 772
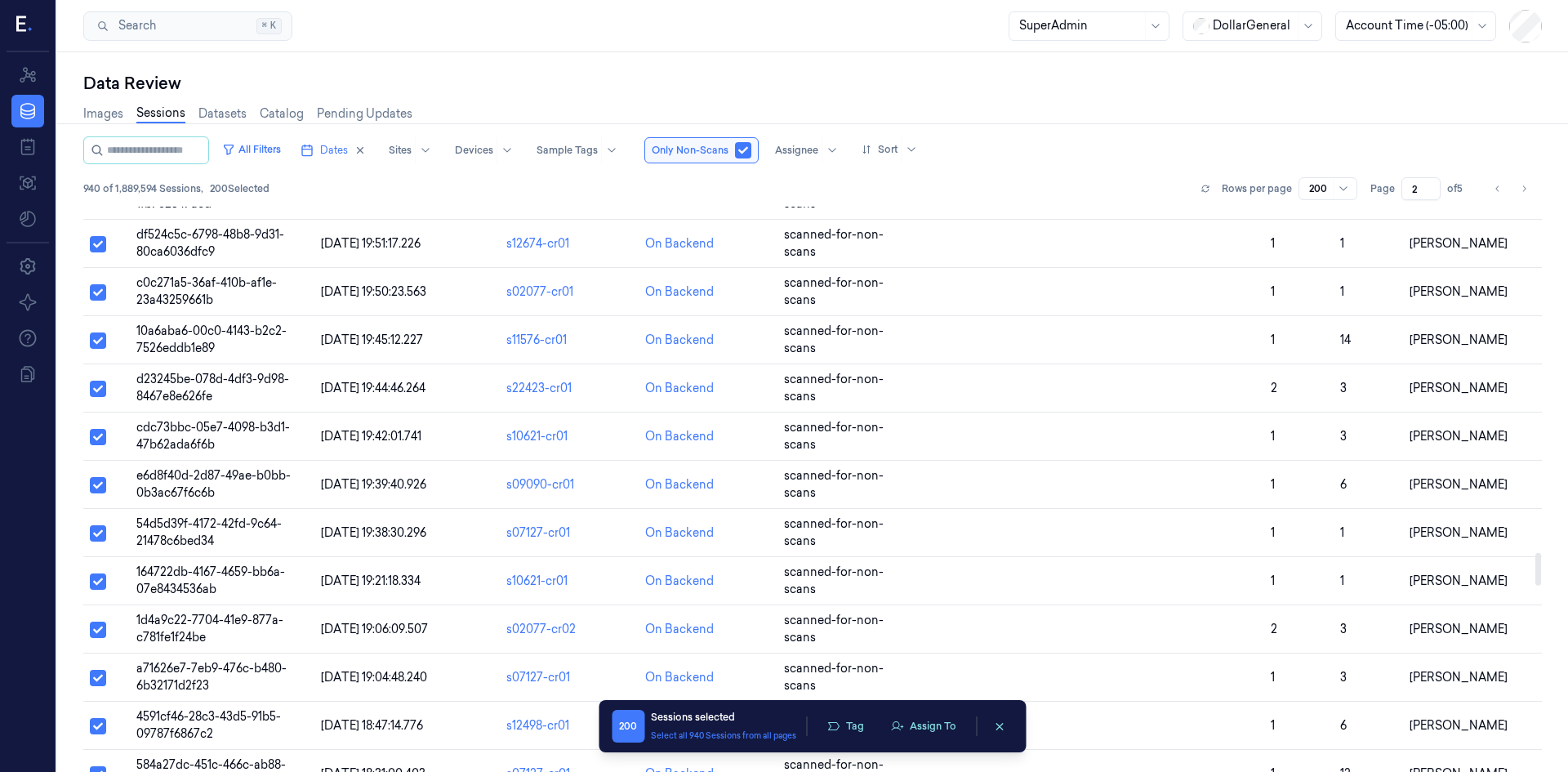
scroll to position [9124, 0]
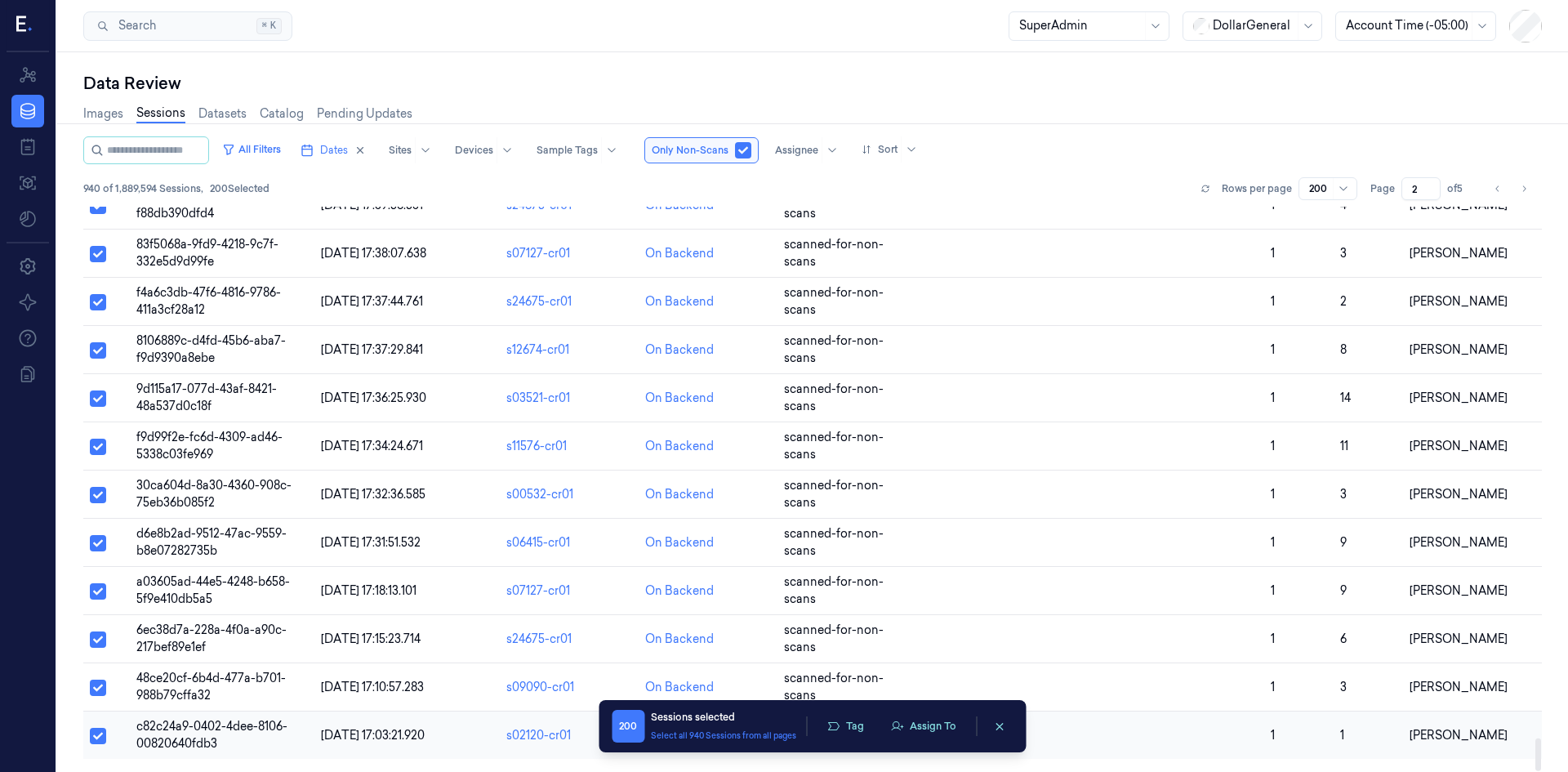
click at [201, 729] on span "c82c24a9-0402-4dee-8106-00820640fdb3" at bounding box center [212, 734] width 151 height 32
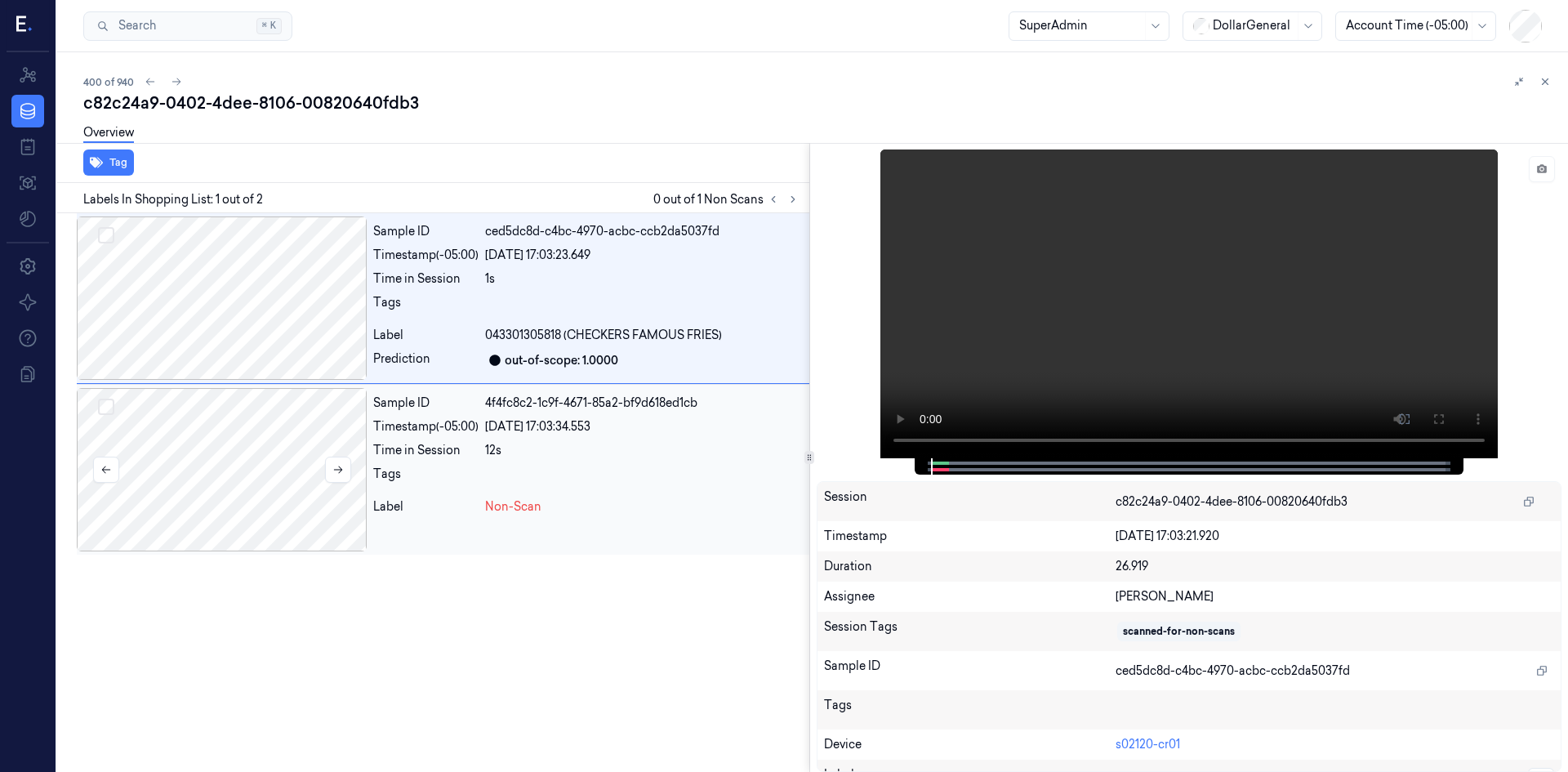
click at [308, 479] on div at bounding box center [222, 470] width 290 height 163
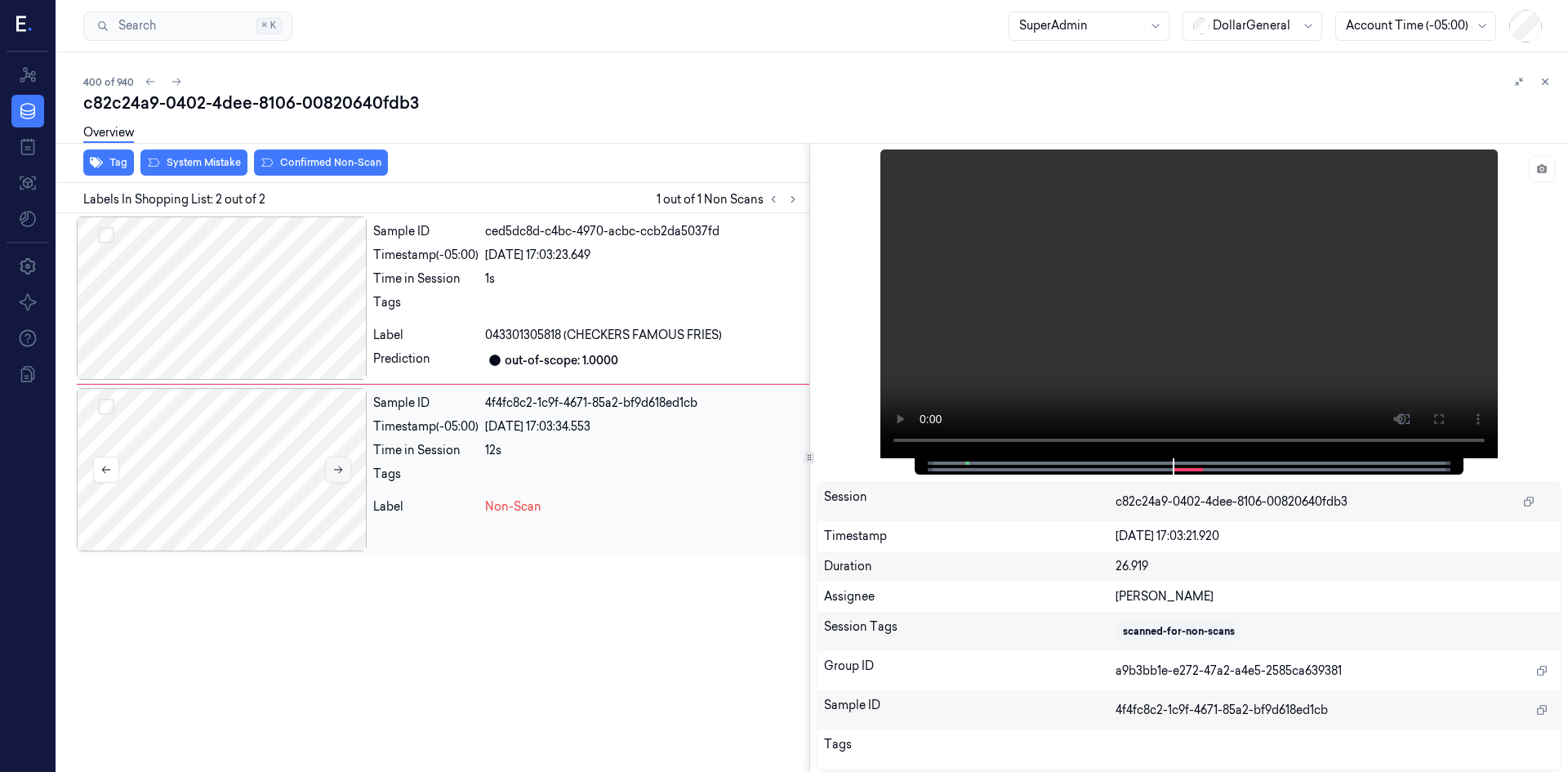
click at [339, 465] on icon at bounding box center [338, 470] width 11 height 11
click at [256, 473] on div at bounding box center [222, 470] width 290 height 163
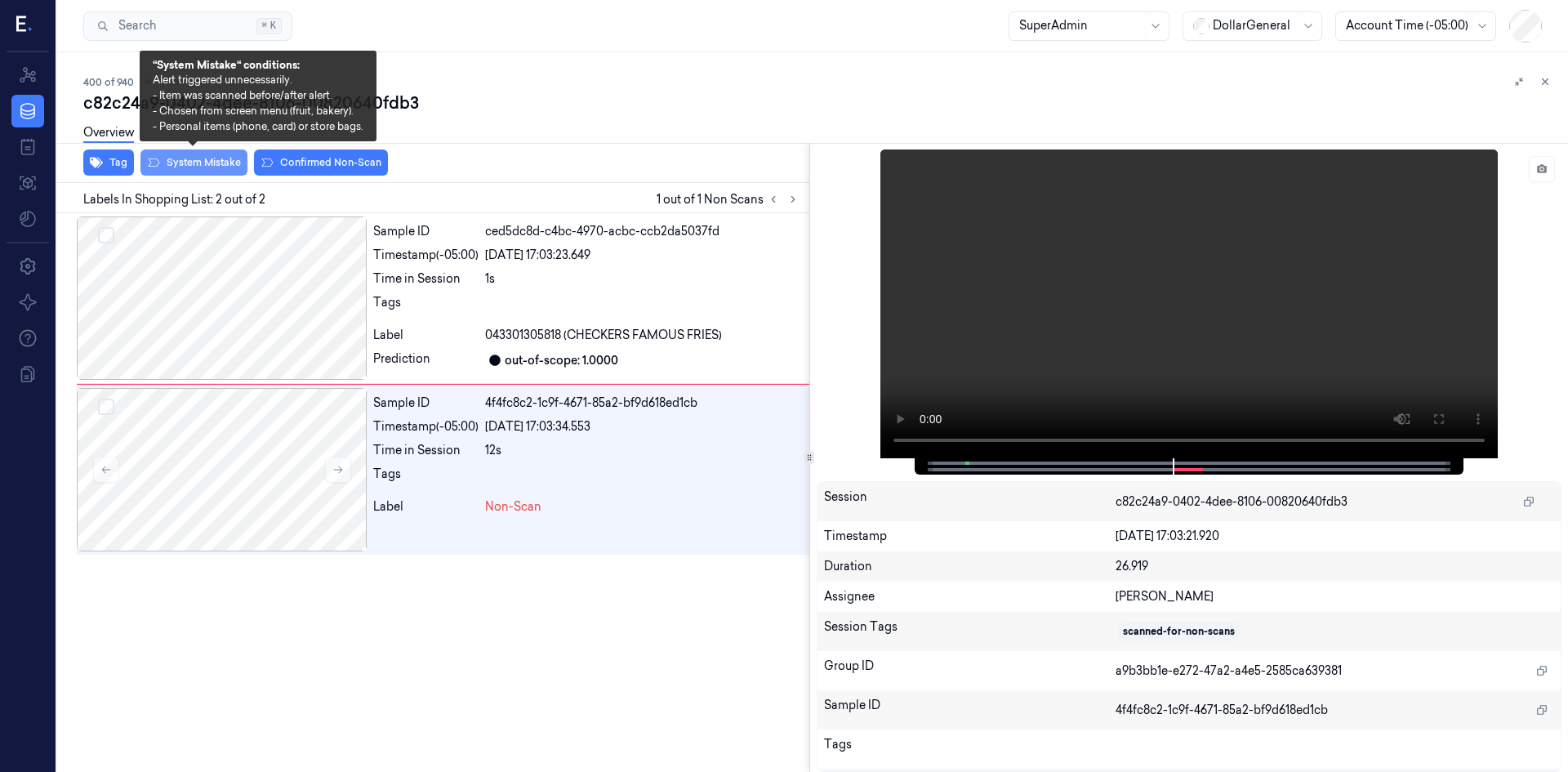
click at [217, 160] on button "System Mistake" at bounding box center [194, 162] width 107 height 26
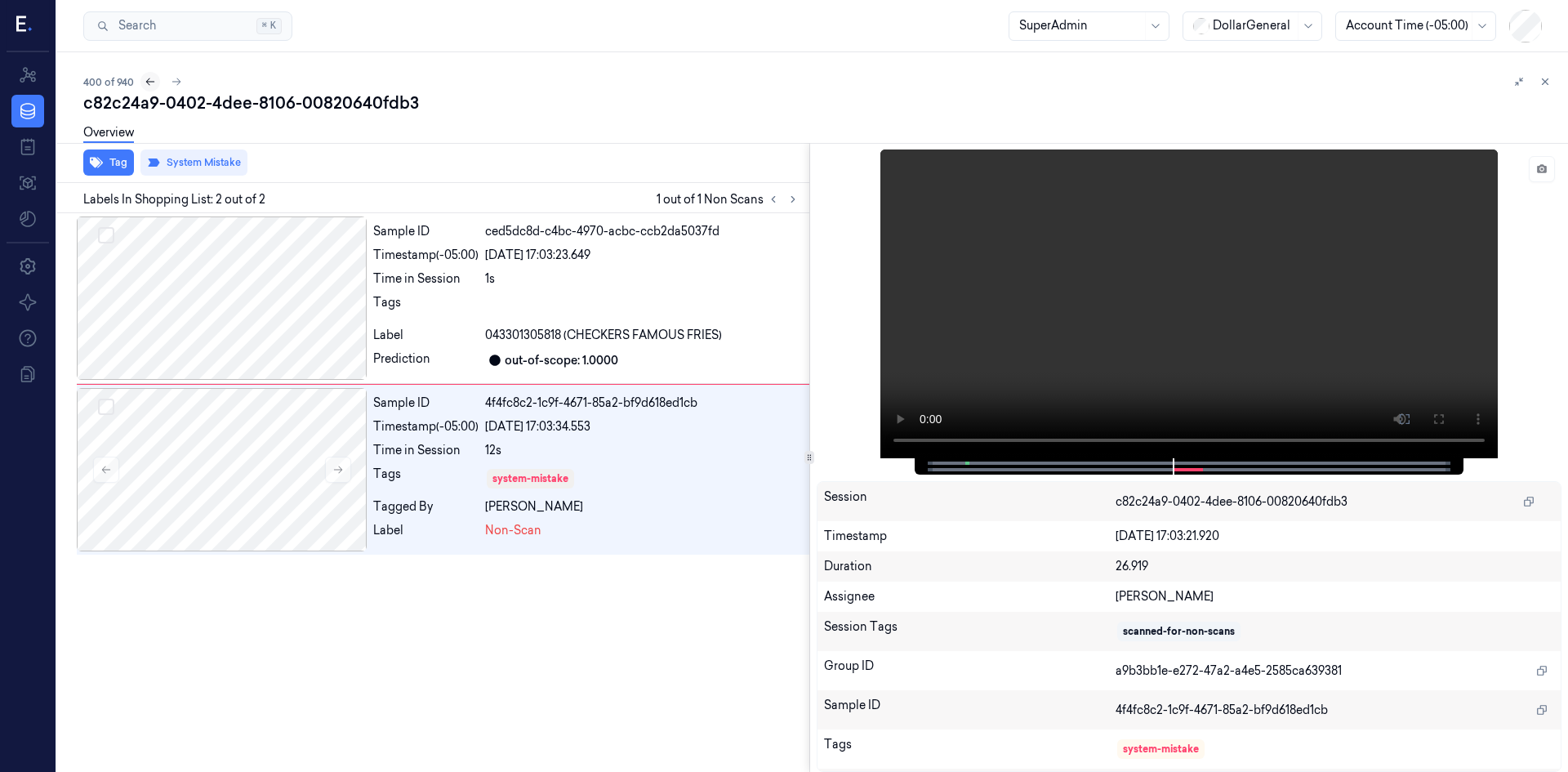
click at [145, 84] on icon at bounding box center [150, 82] width 11 height 11
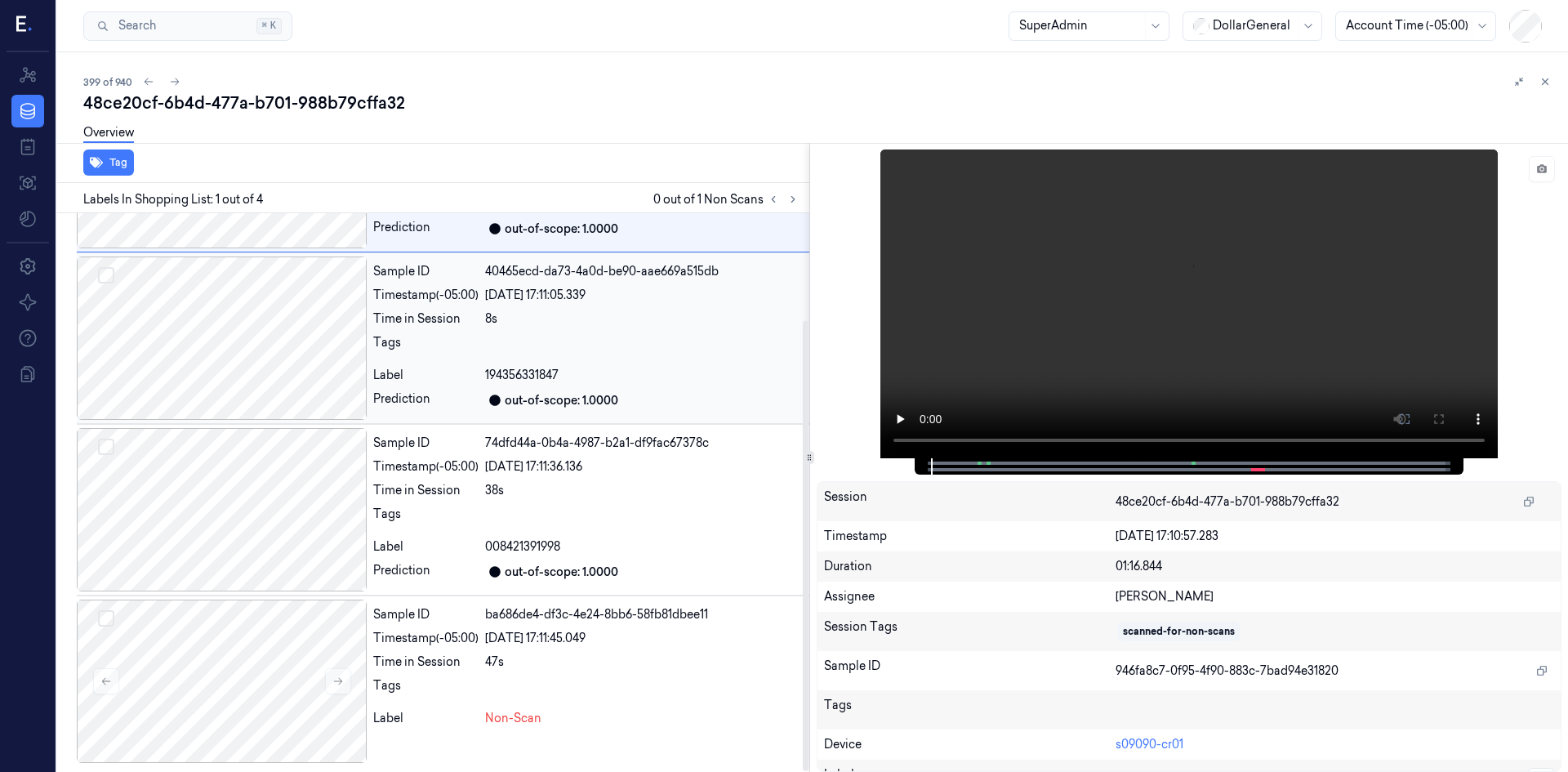
scroll to position [132, 0]
click at [241, 650] on div at bounding box center [222, 680] width 290 height 163
